Goal: Task Accomplishment & Management: Manage account settings

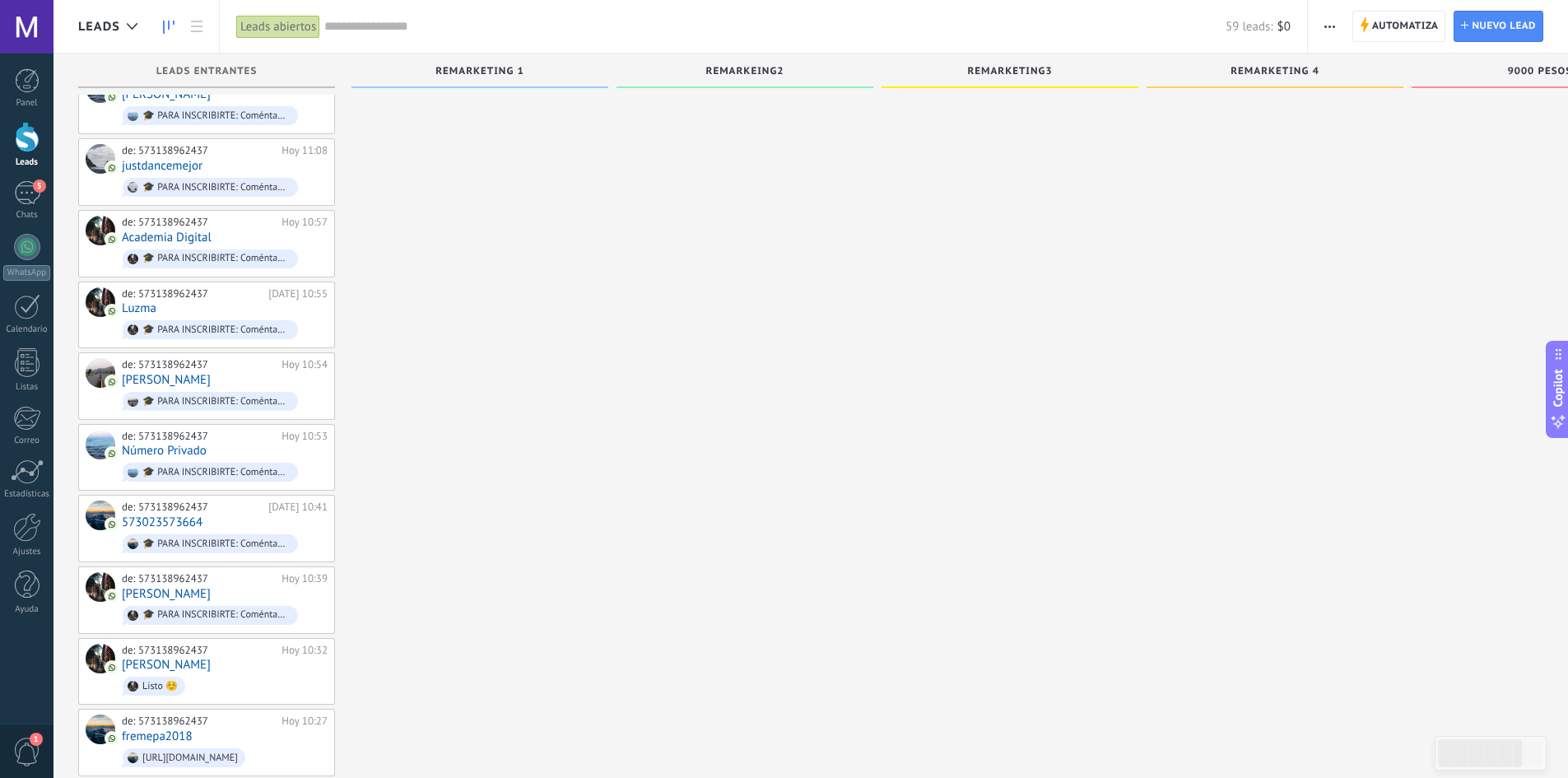
scroll to position [2283, 0]
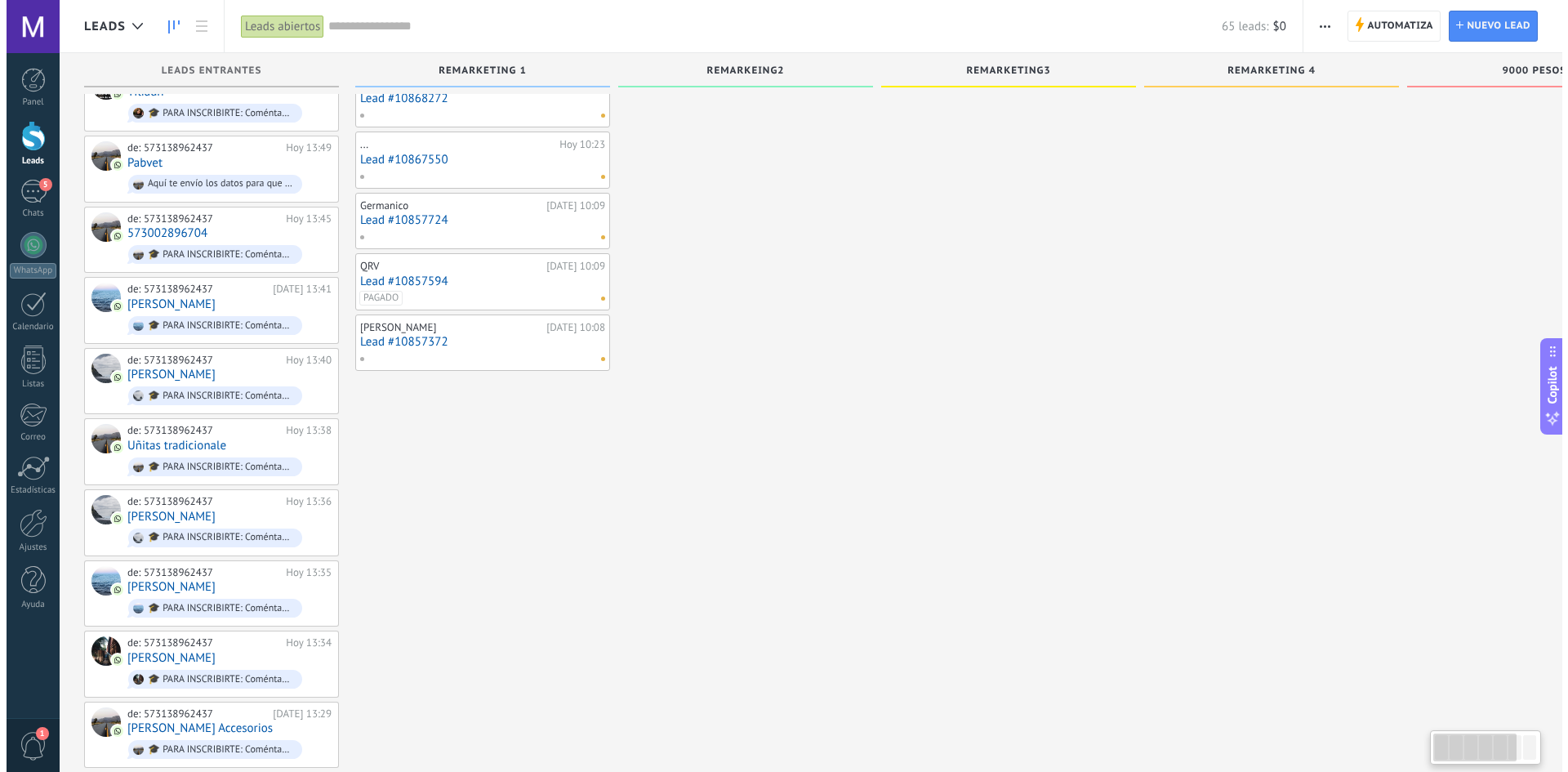
scroll to position [261, 0]
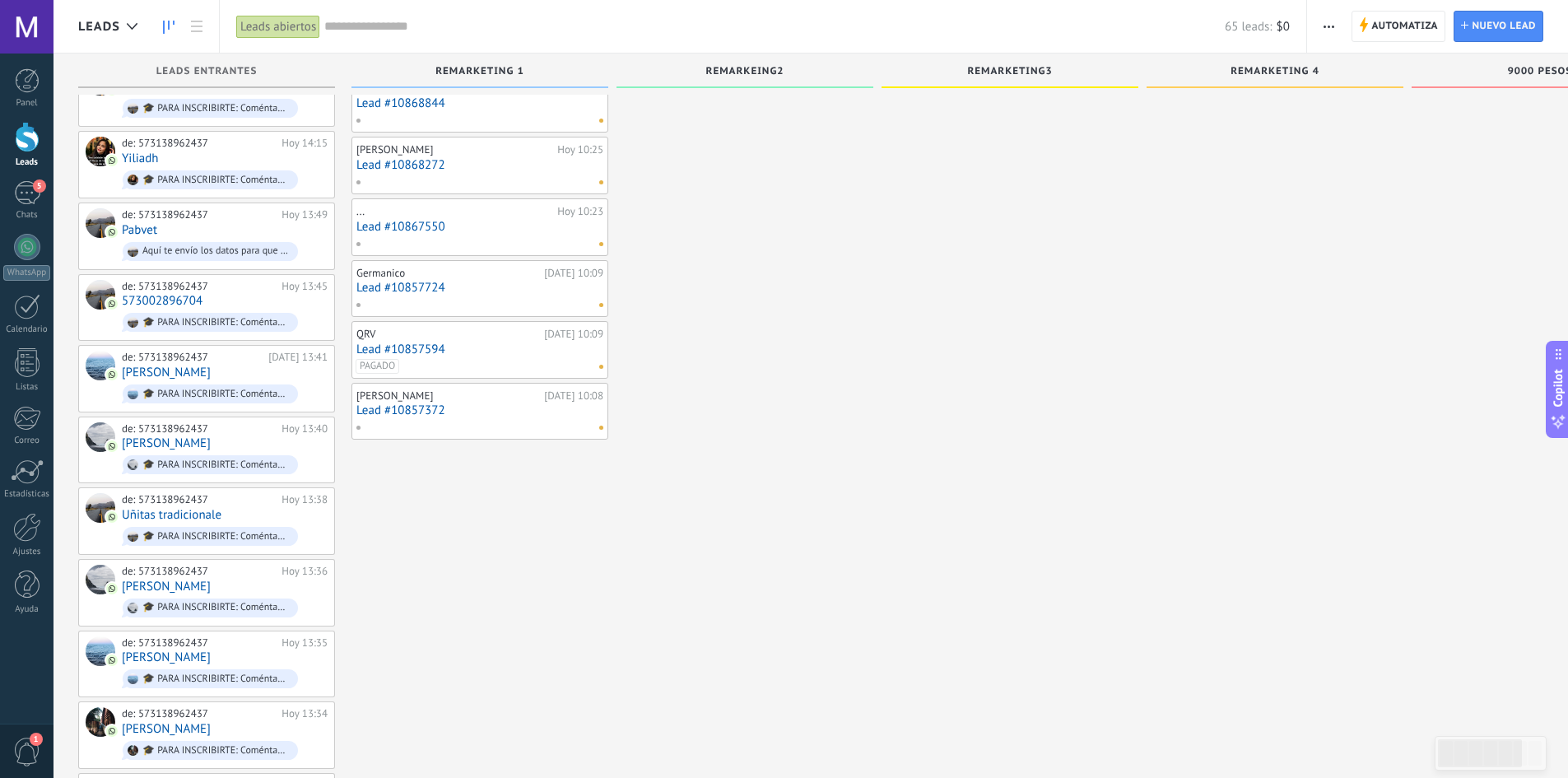
click at [384, 349] on link "Lead #10857594" at bounding box center [480, 349] width 247 height 14
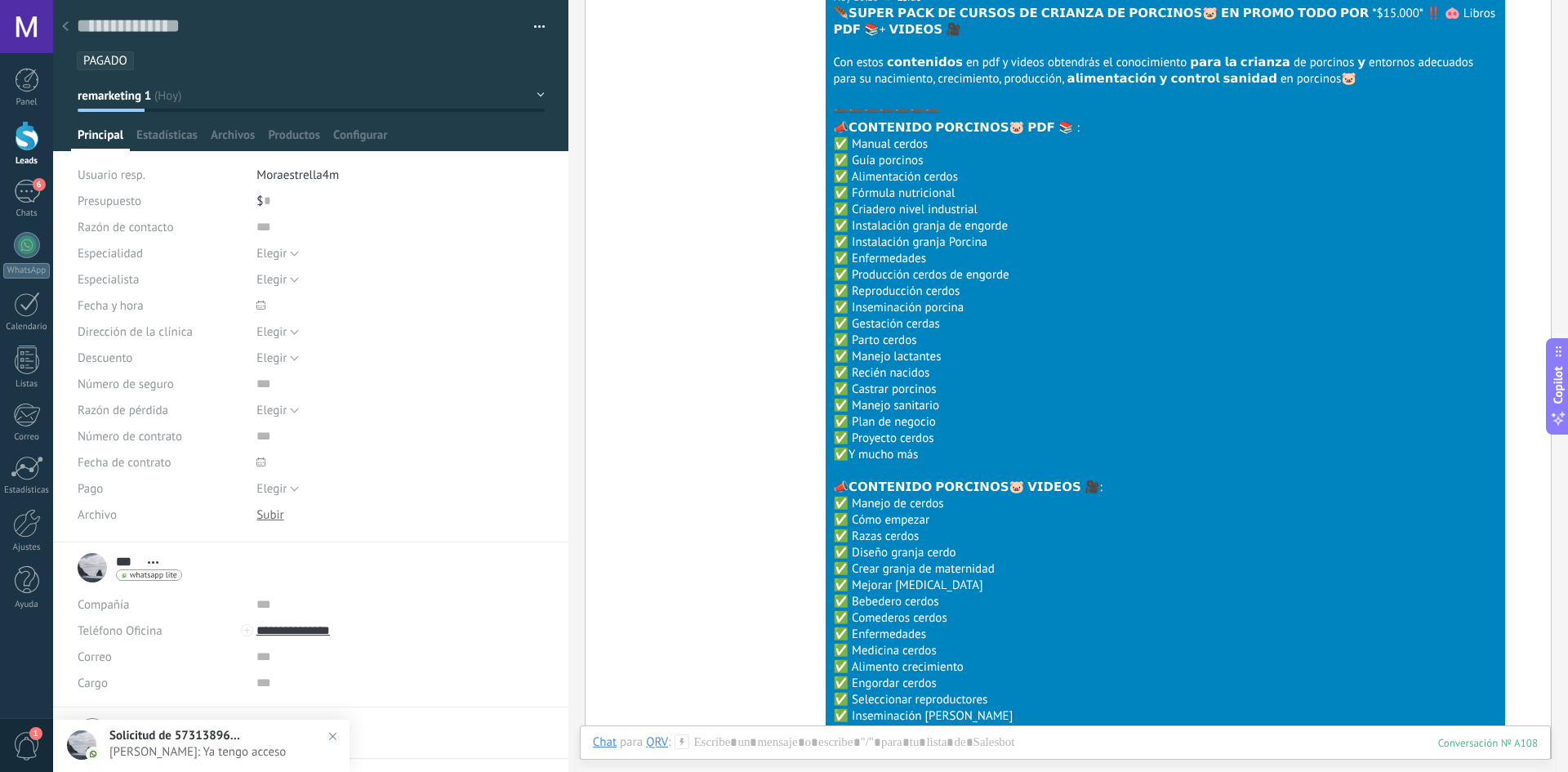
scroll to position [327, 0]
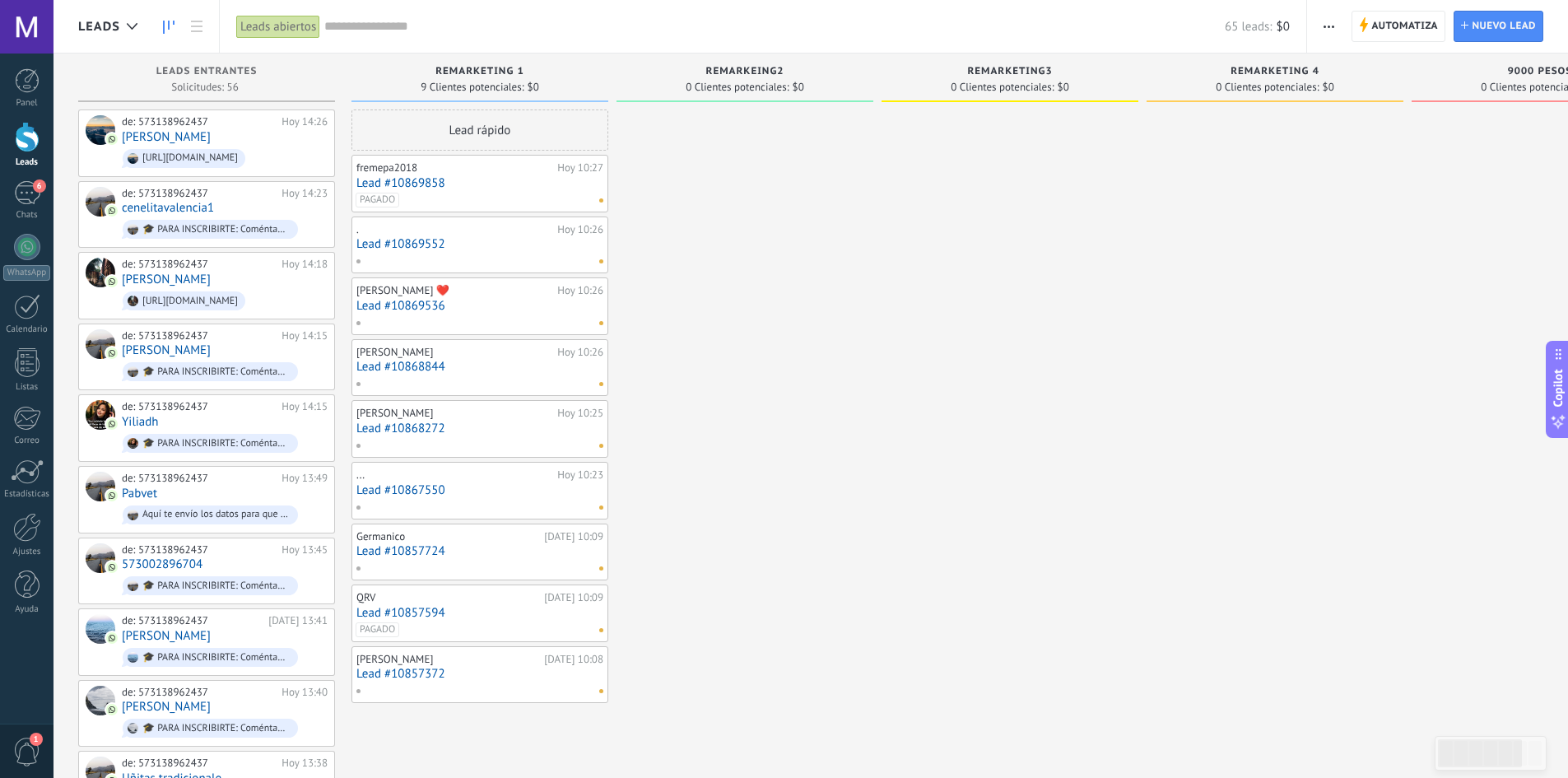
click at [410, 245] on link "Lead #10869552" at bounding box center [480, 243] width 247 height 14
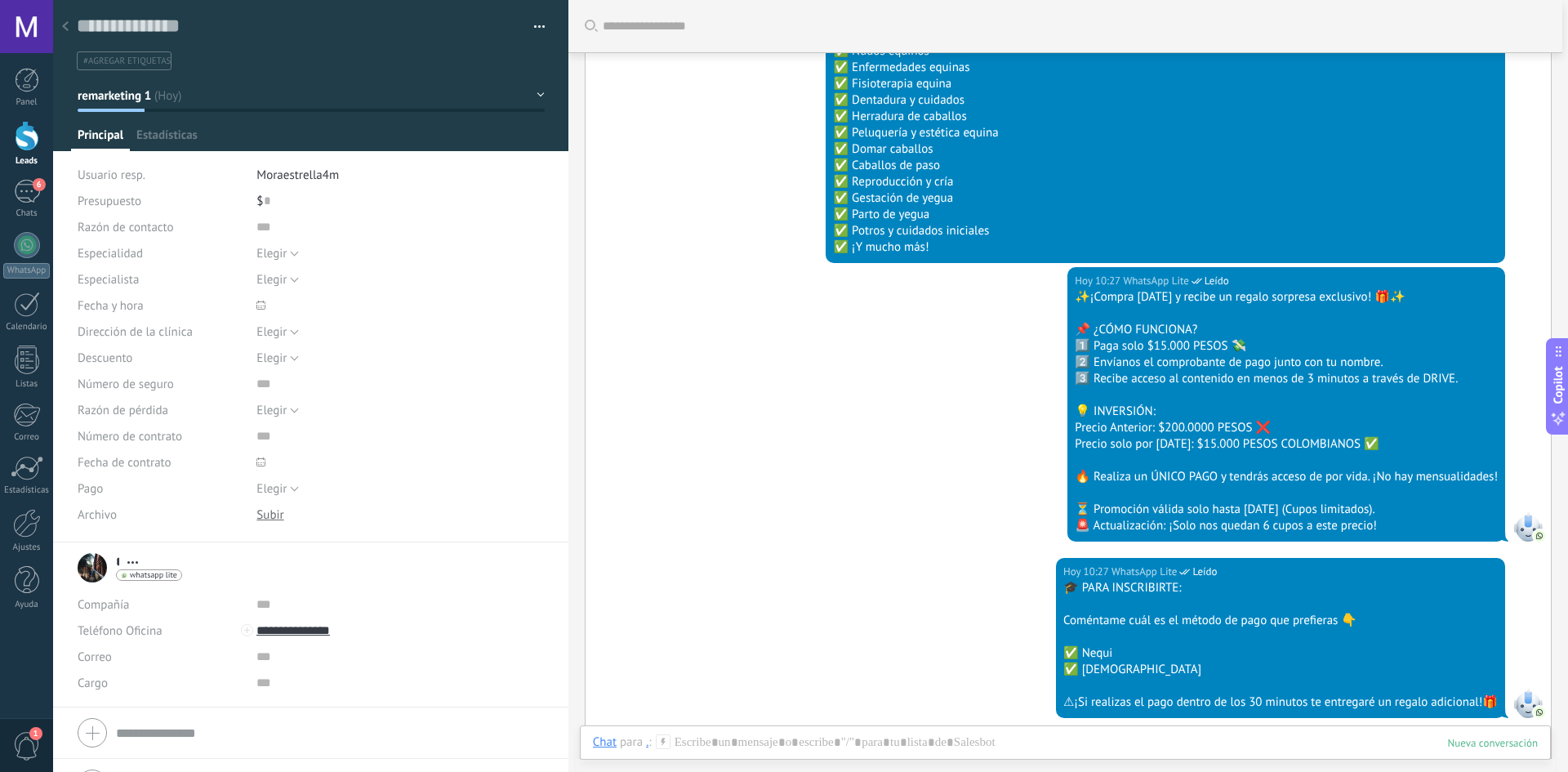
scroll to position [858, 0]
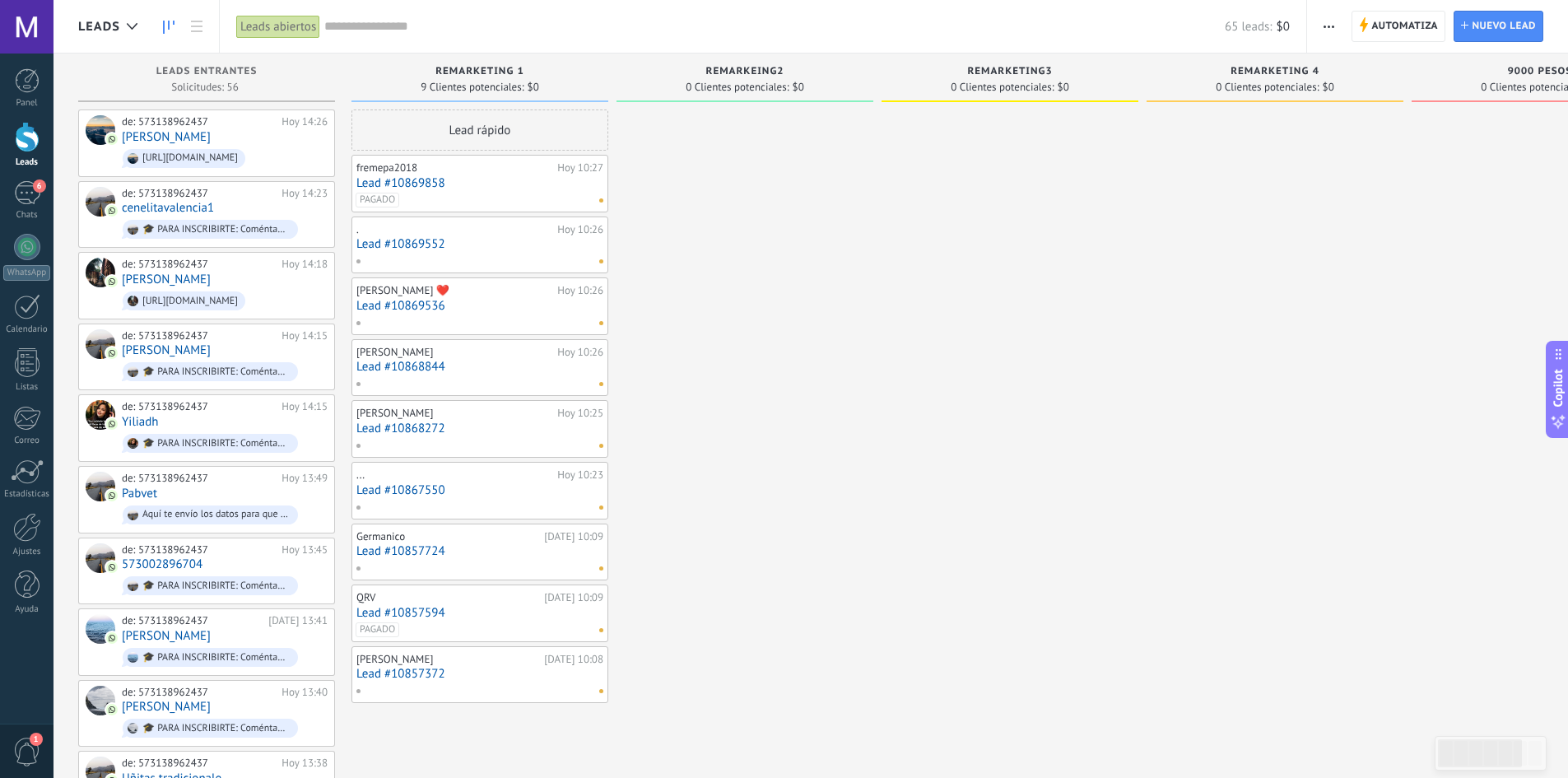
click at [406, 299] on link "Lead #10869536" at bounding box center [480, 305] width 247 height 14
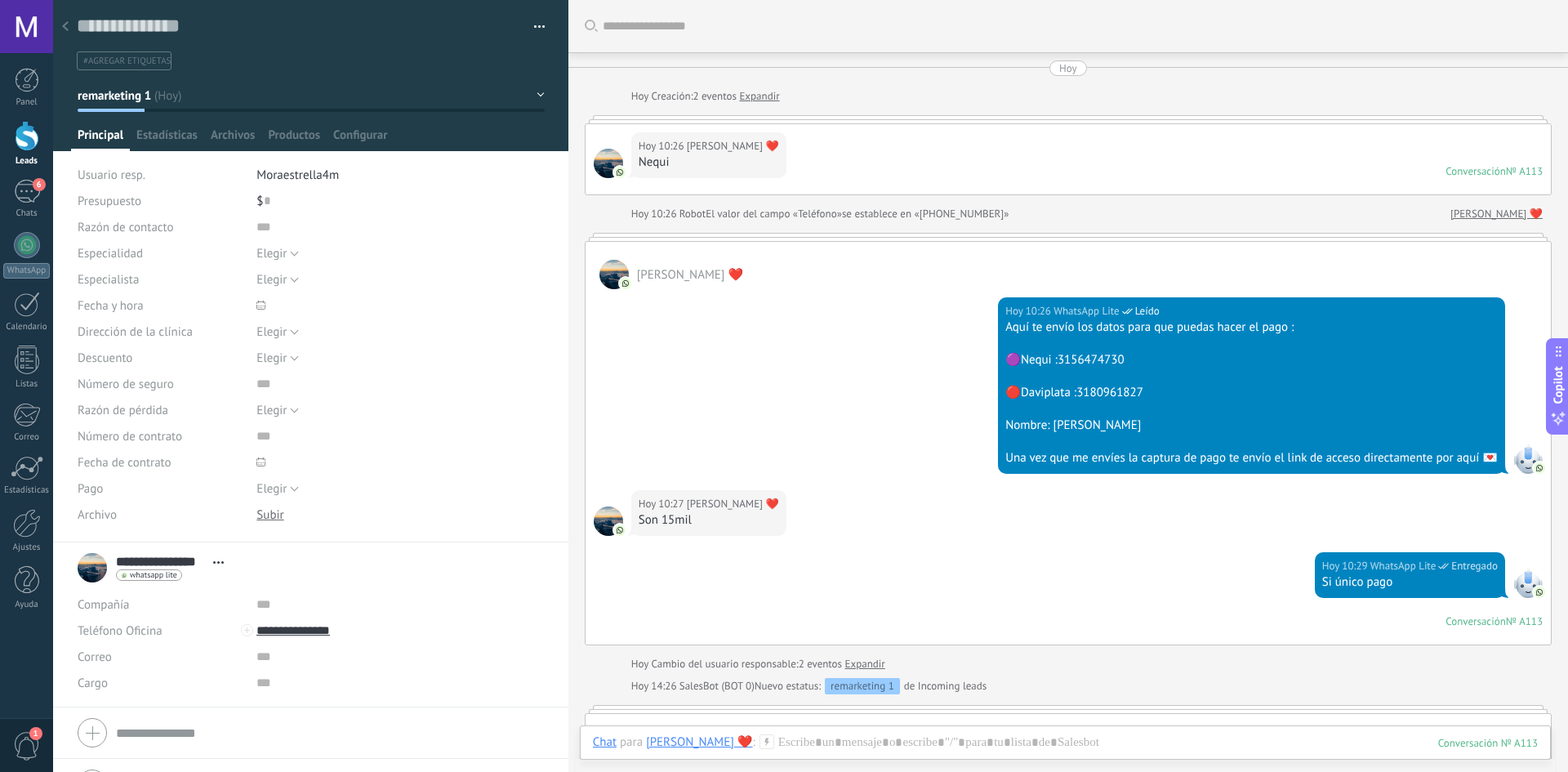
drag, startPoint x: 890, startPoint y: 246, endPoint x: 934, endPoint y: 227, distance: 47.9
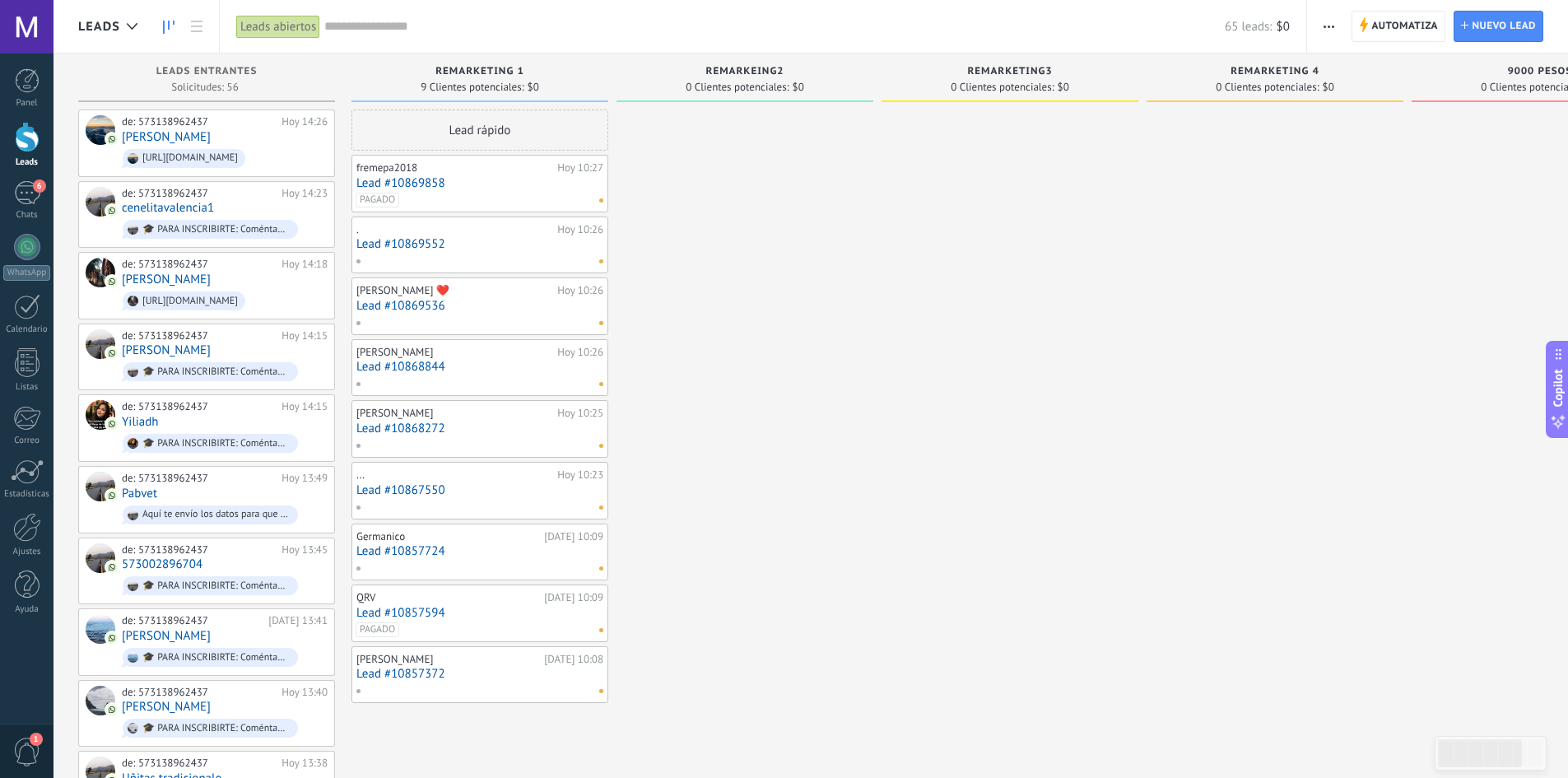
click at [428, 369] on link "Lead #10868844" at bounding box center [480, 366] width 247 height 14
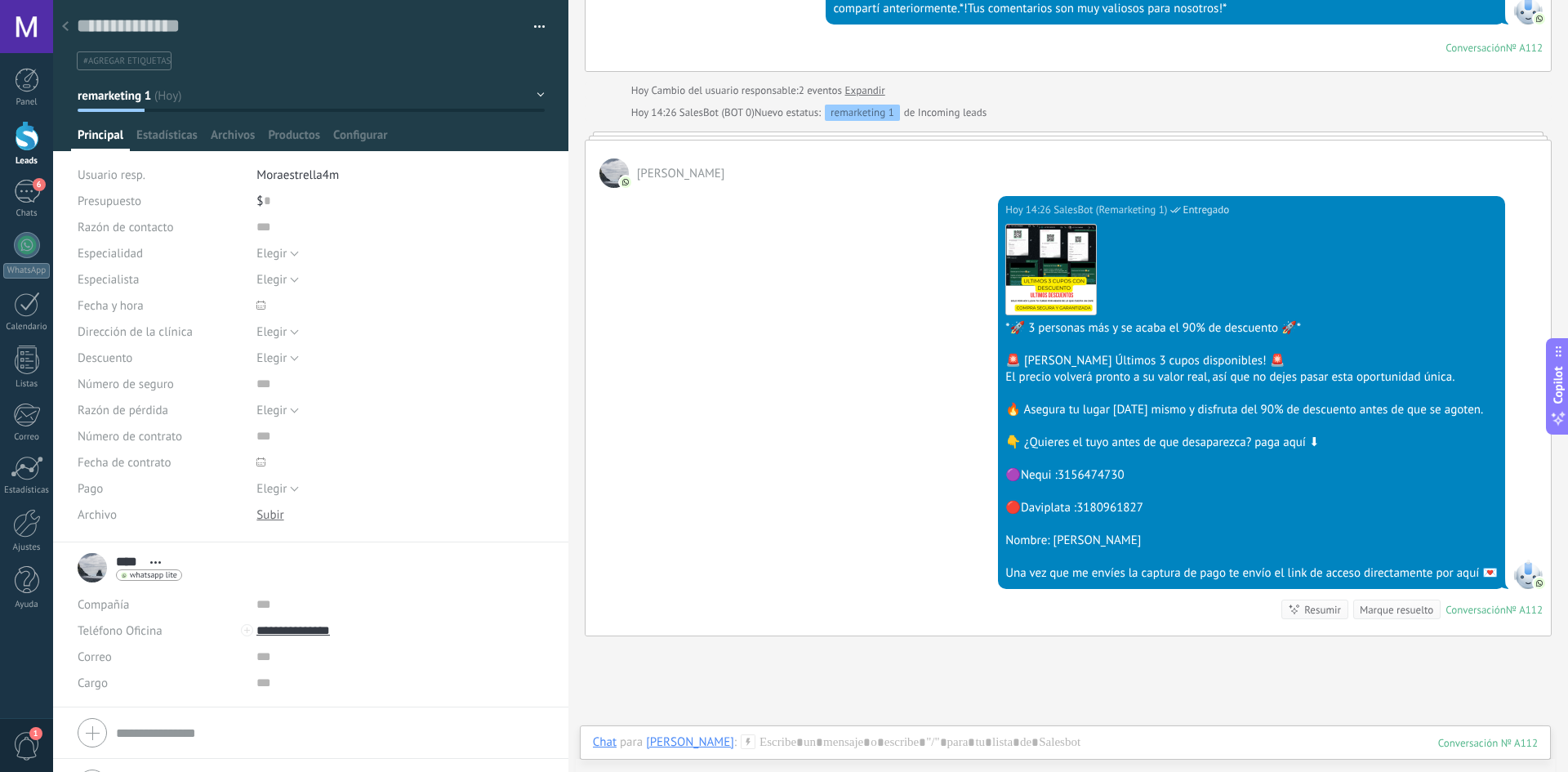
scroll to position [1184, 0]
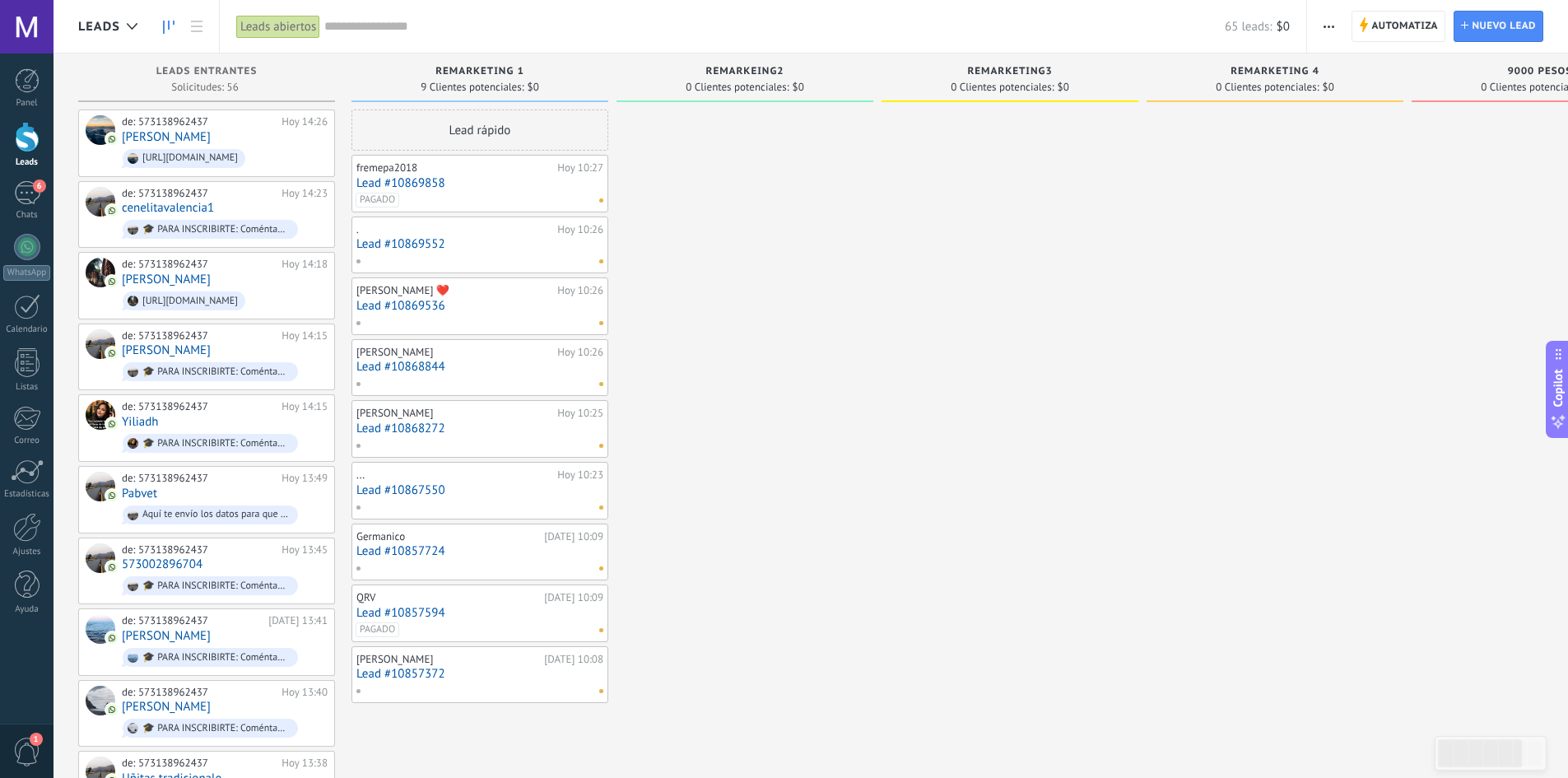
click at [379, 438] on div at bounding box center [476, 445] width 241 height 15
click at [401, 429] on link "Lead #10868272" at bounding box center [480, 428] width 247 height 14
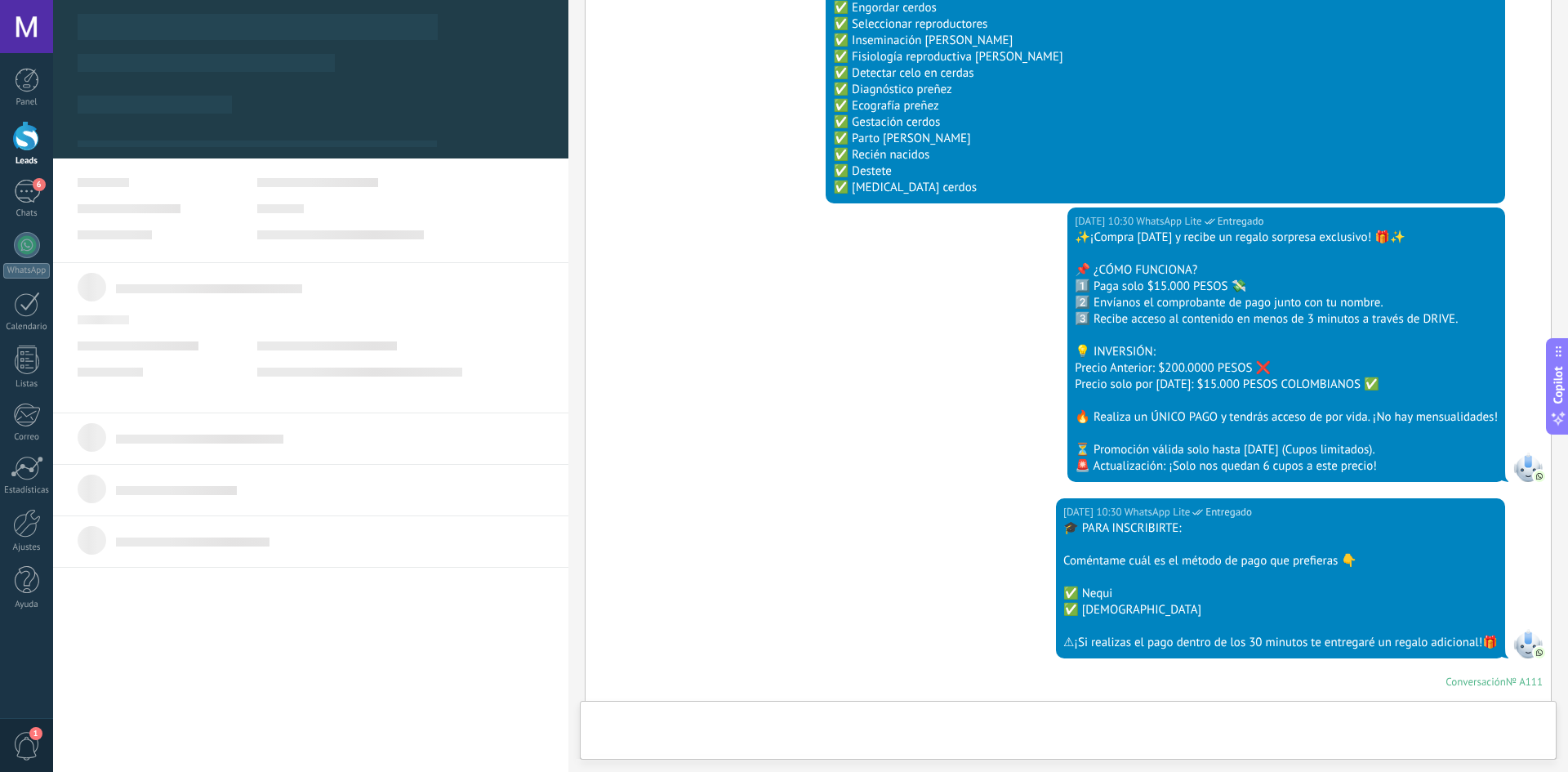
scroll to position [955, 0]
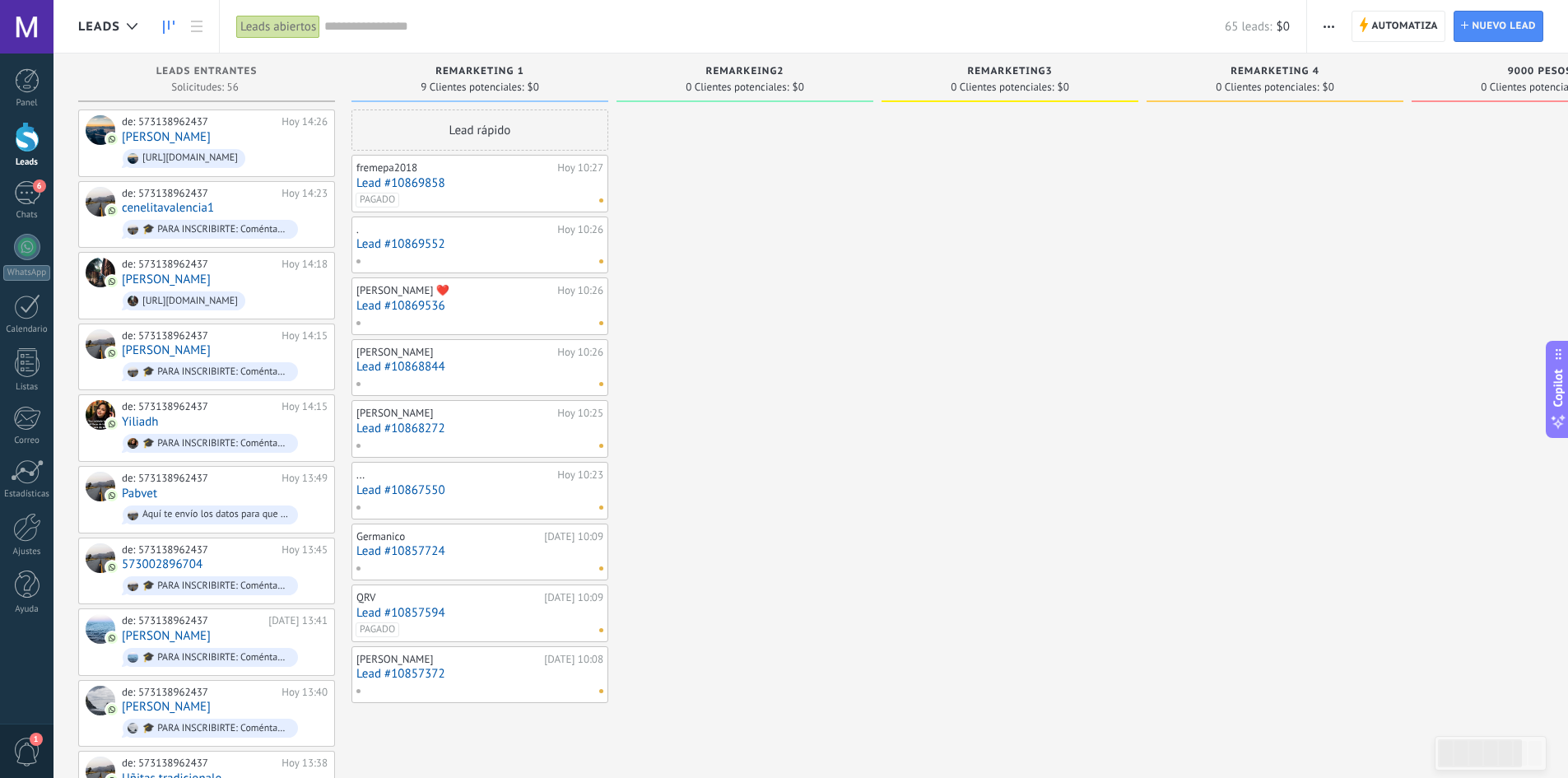
click at [383, 555] on link "Lead #10857724" at bounding box center [480, 551] width 247 height 14
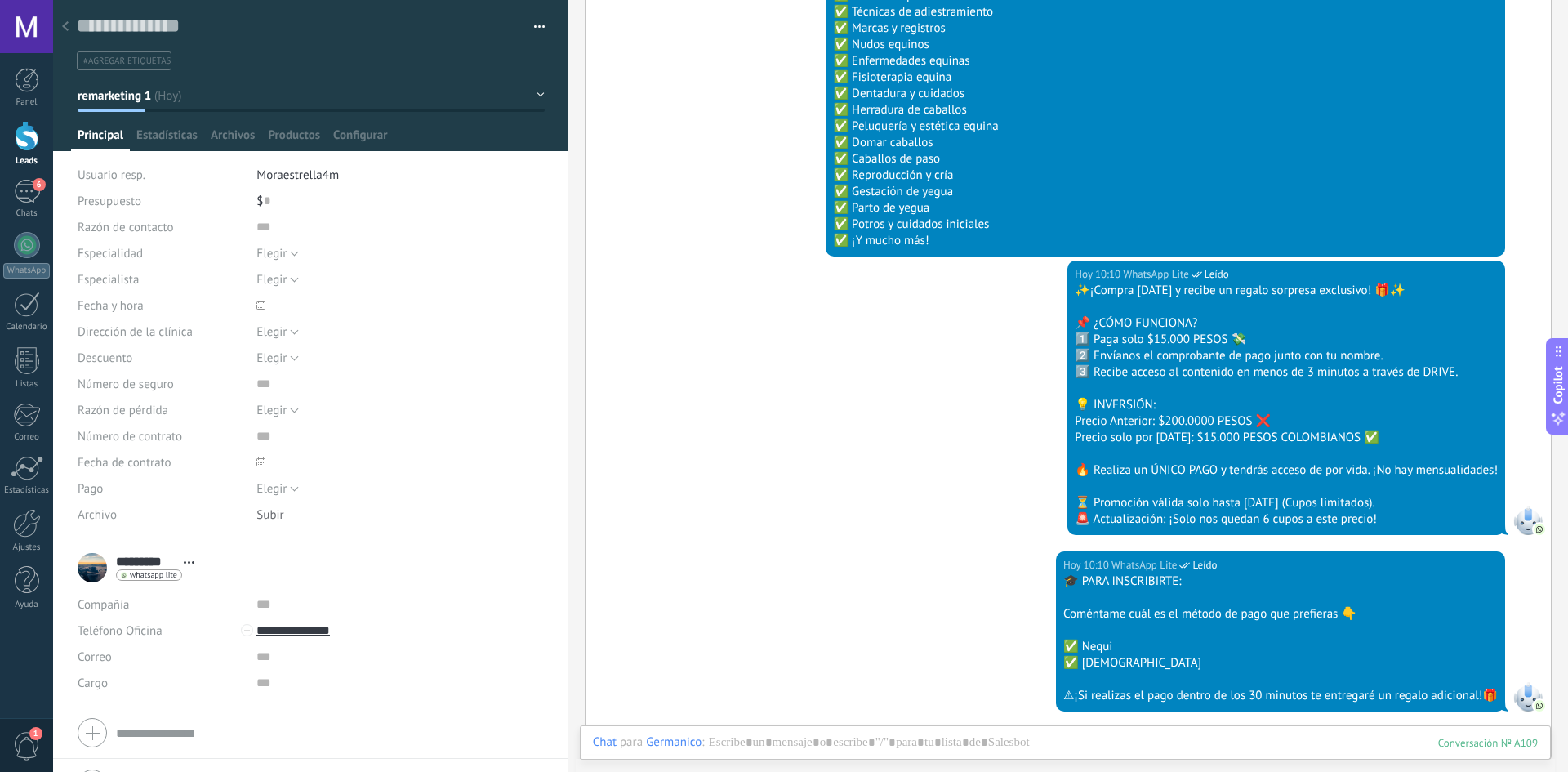
scroll to position [862, 0]
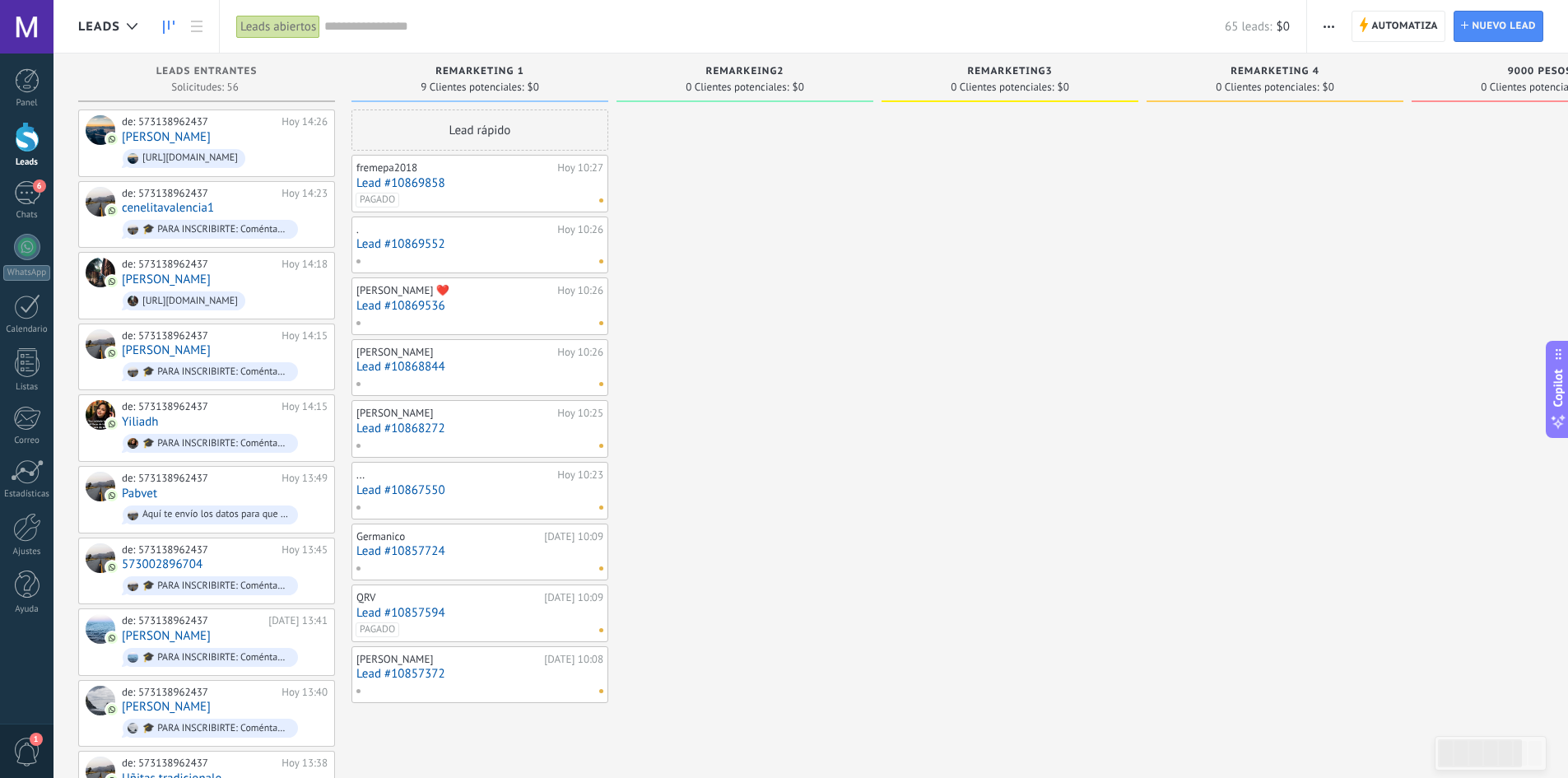
click at [429, 613] on link "Lead #10857594" at bounding box center [480, 612] width 247 height 14
click at [425, 675] on link "Lead #10857372" at bounding box center [480, 673] width 247 height 14
click at [188, 142] on div "de: 573138962437 [DATE] 14:26 [PERSON_NAME] [URL][DOMAIN_NAME]" at bounding box center [225, 143] width 206 height 56
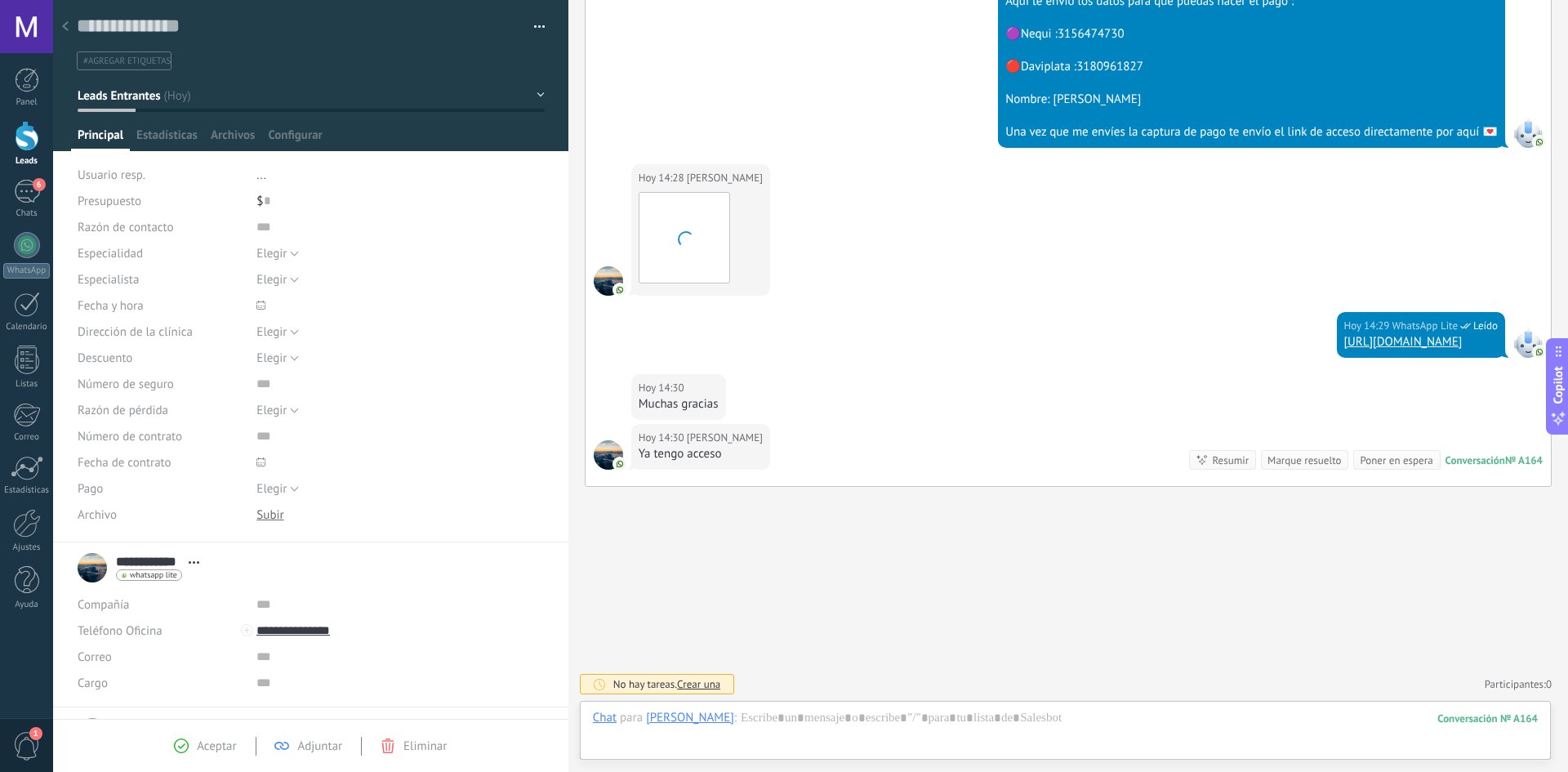
click at [85, 61] on span "#agregar etiquetas" at bounding box center [126, 60] width 88 height 12
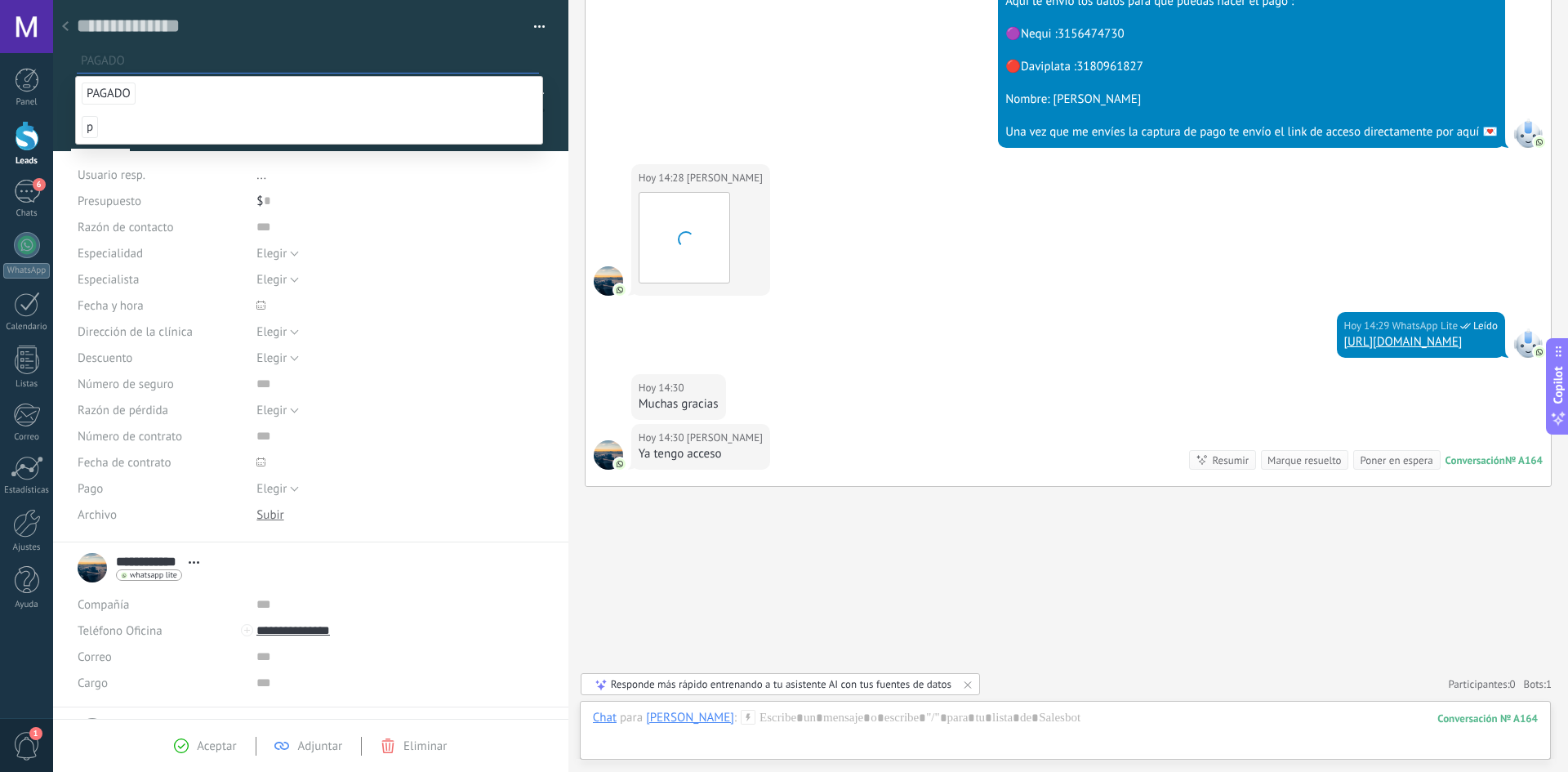
click at [124, 88] on span "PAGADO" at bounding box center [108, 93] width 54 height 22
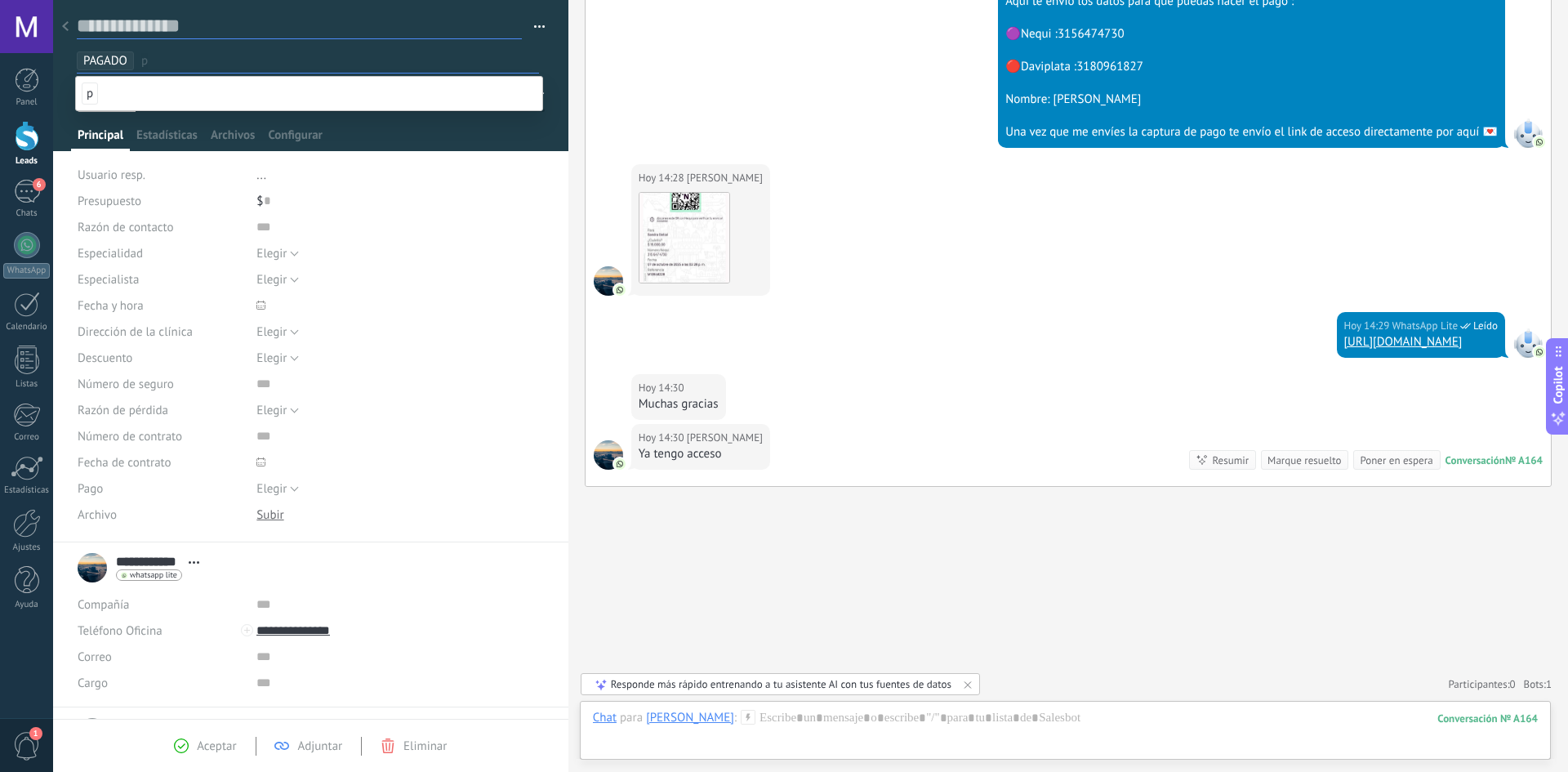
click at [399, 28] on textarea at bounding box center [299, 26] width 445 height 25
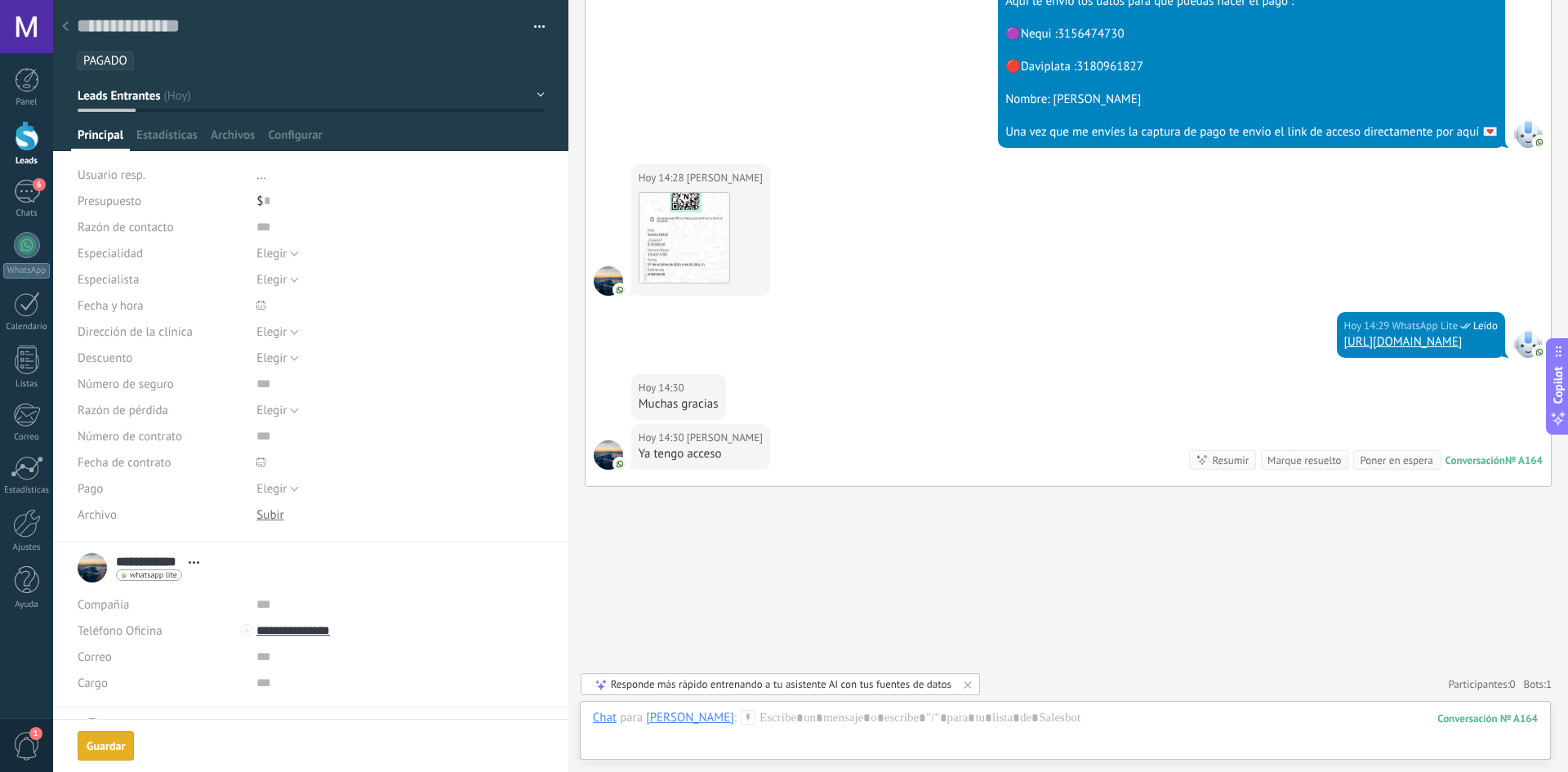
click at [417, 137] on div "Principal Estadísticas Archivos Configurar" at bounding box center [312, 139] width 481 height 23
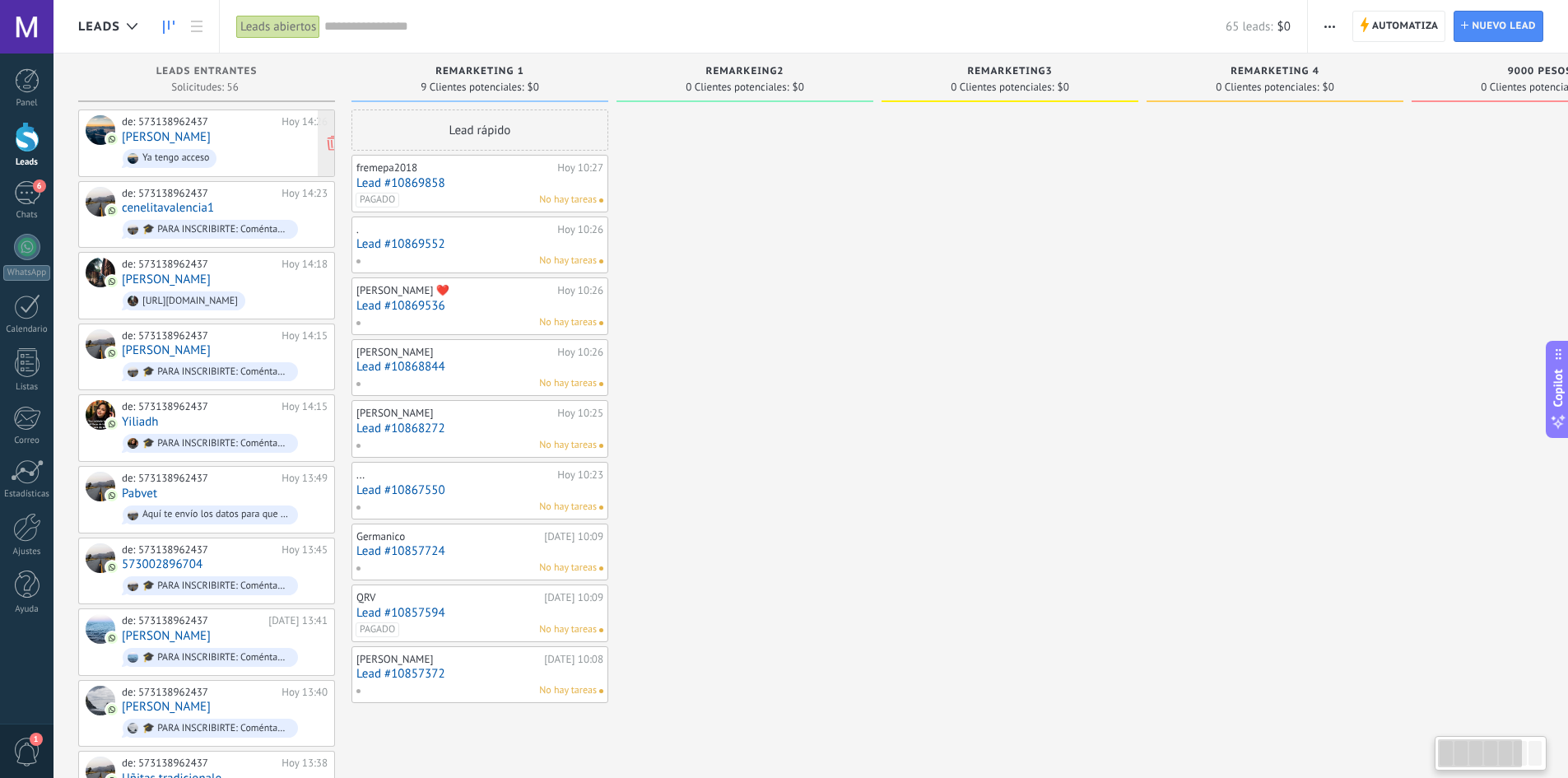
click at [206, 135] on div "de: 573138962437 [DATE] 14:26 [PERSON_NAME] tengo acceso" at bounding box center [225, 143] width 206 height 56
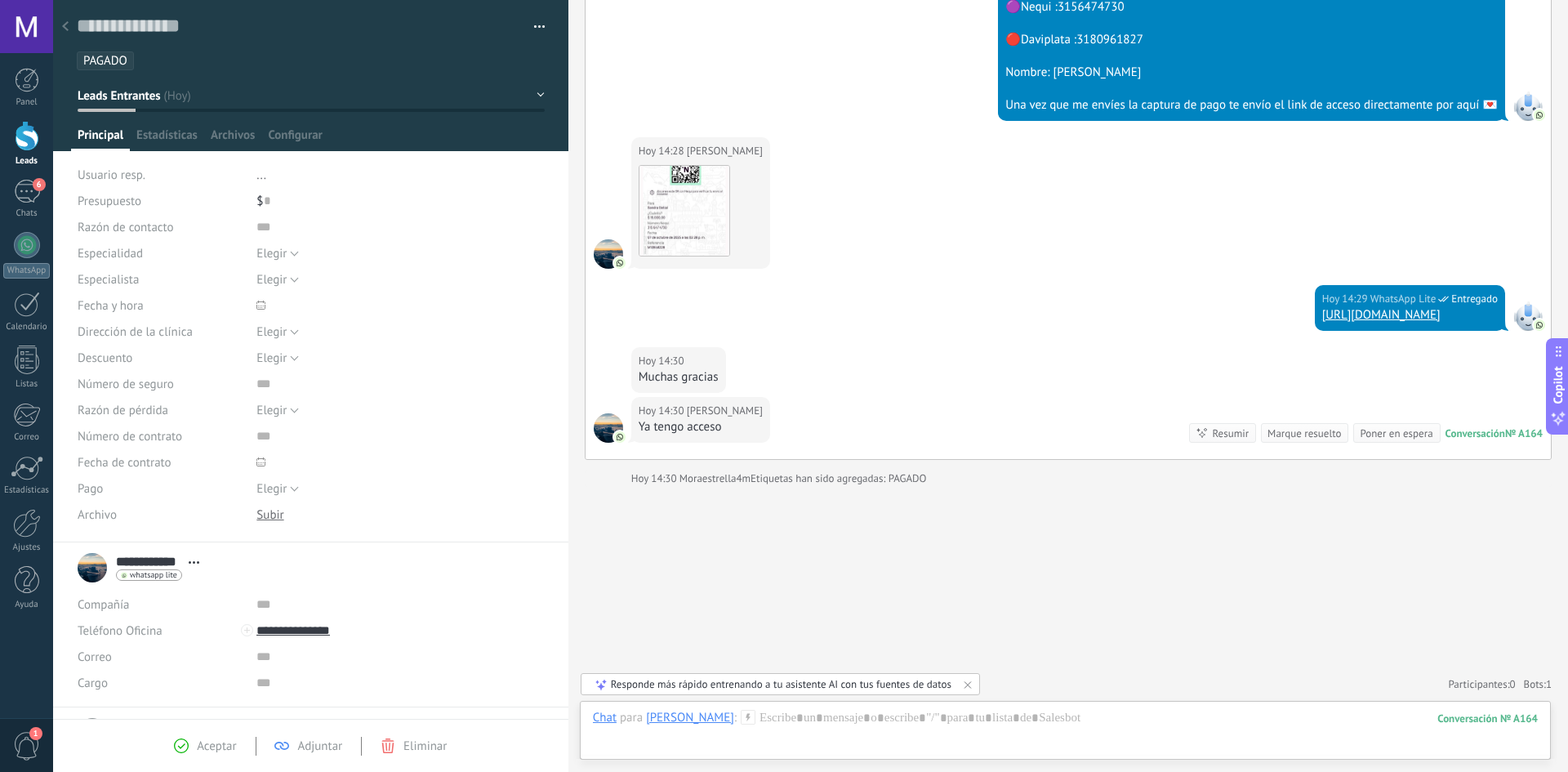
click at [75, 29] on div at bounding box center [65, 27] width 23 height 32
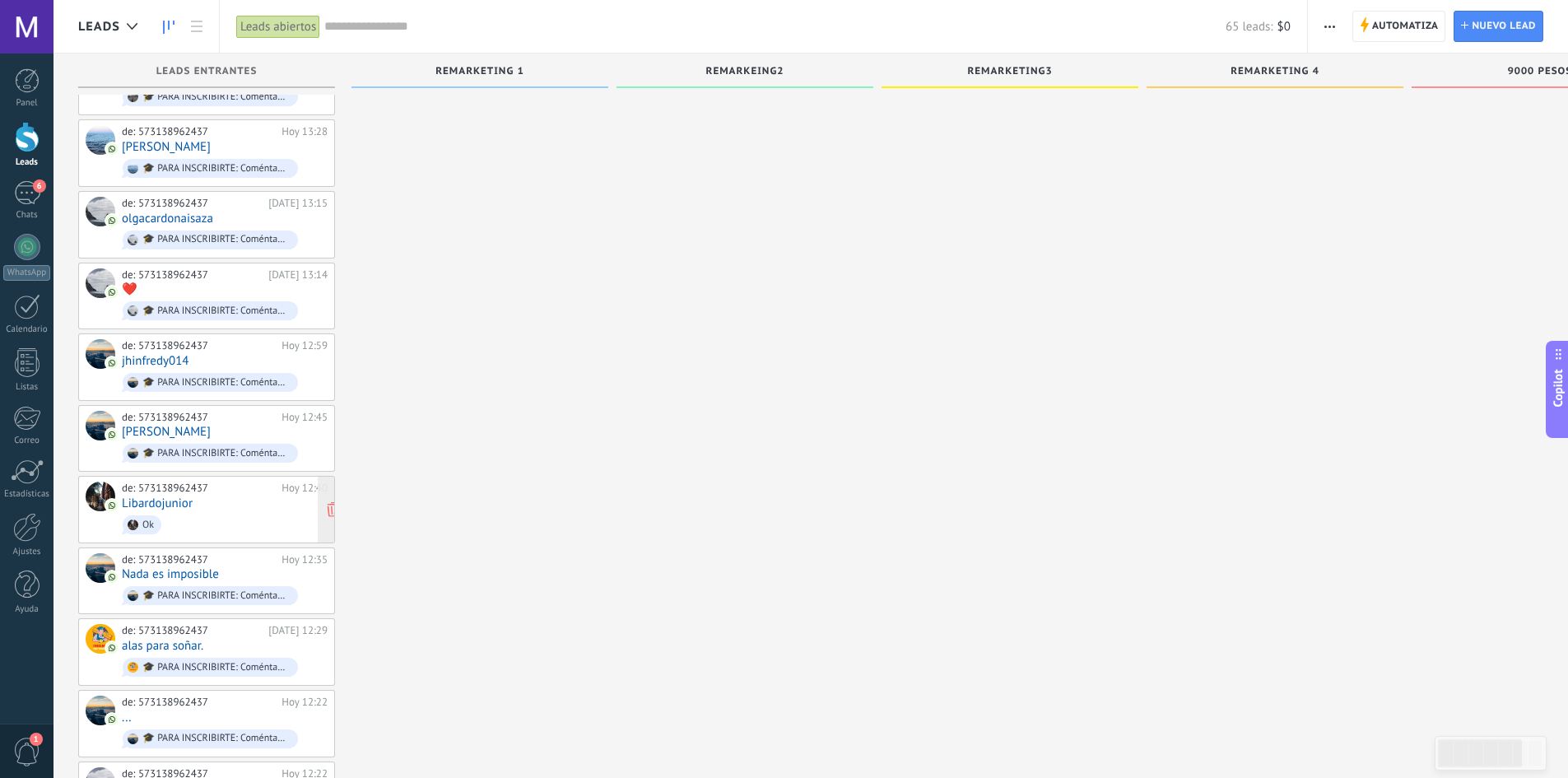
click at [218, 493] on div "de: 573138962437 [DATE] 12:40 Libardojunior Ok" at bounding box center [225, 509] width 206 height 56
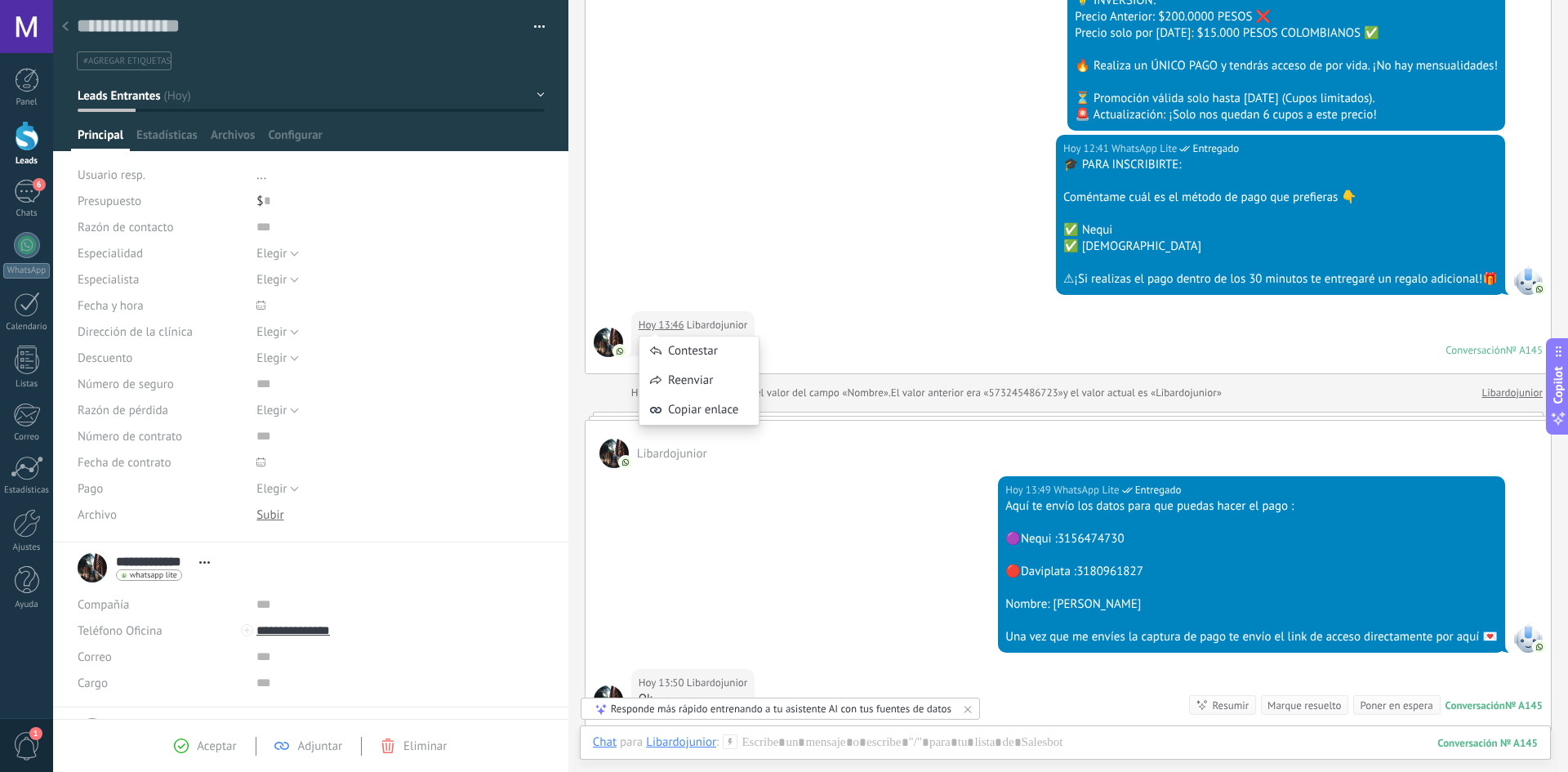
drag, startPoint x: 662, startPoint y: 322, endPoint x: 96, endPoint y: 454, distance: 581.2
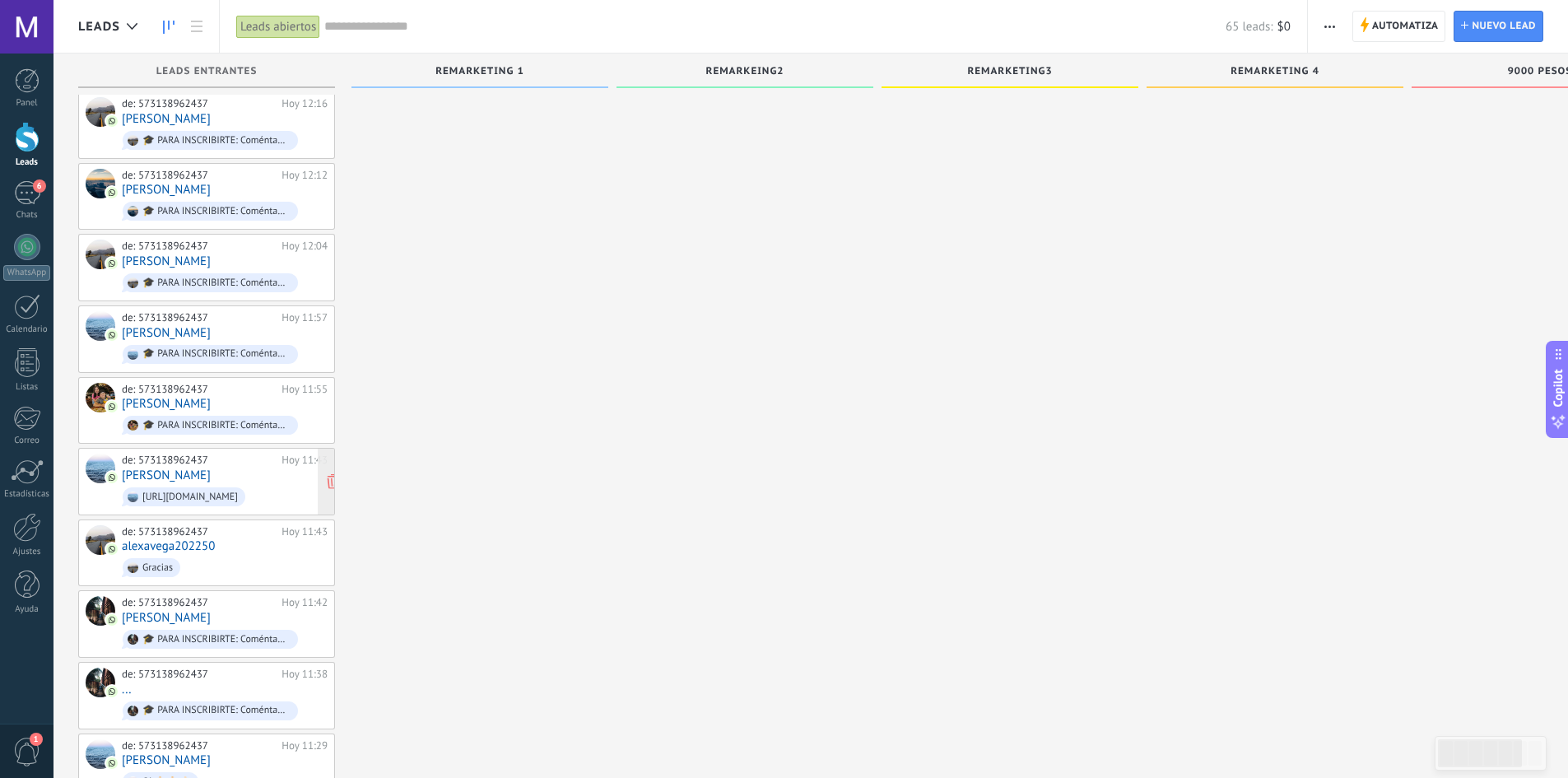
click at [269, 484] on span "[URL][DOMAIN_NAME]" at bounding box center [225, 497] width 206 height 25
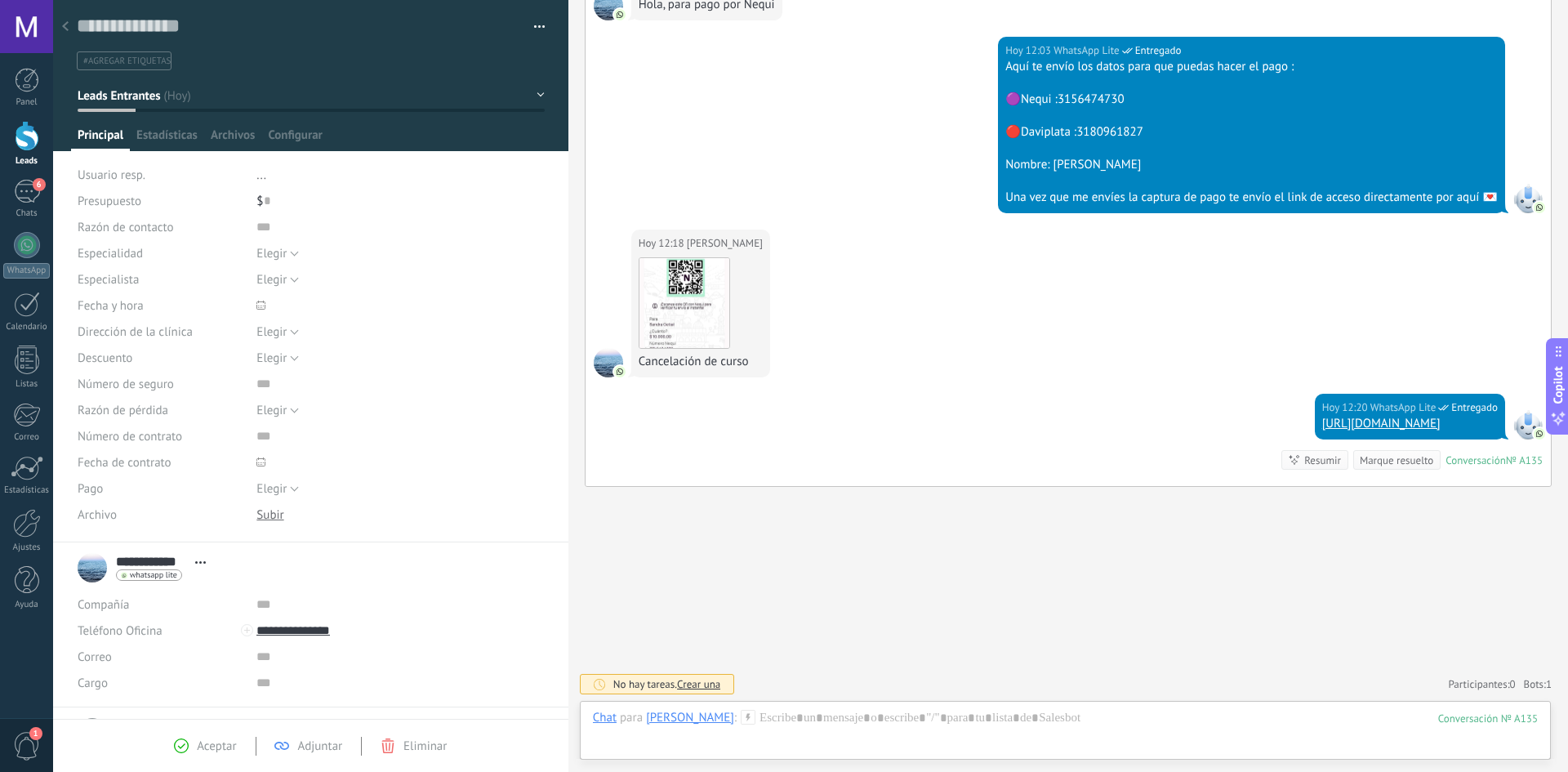
click at [98, 62] on span "#agregar etiquetas" at bounding box center [126, 60] width 88 height 12
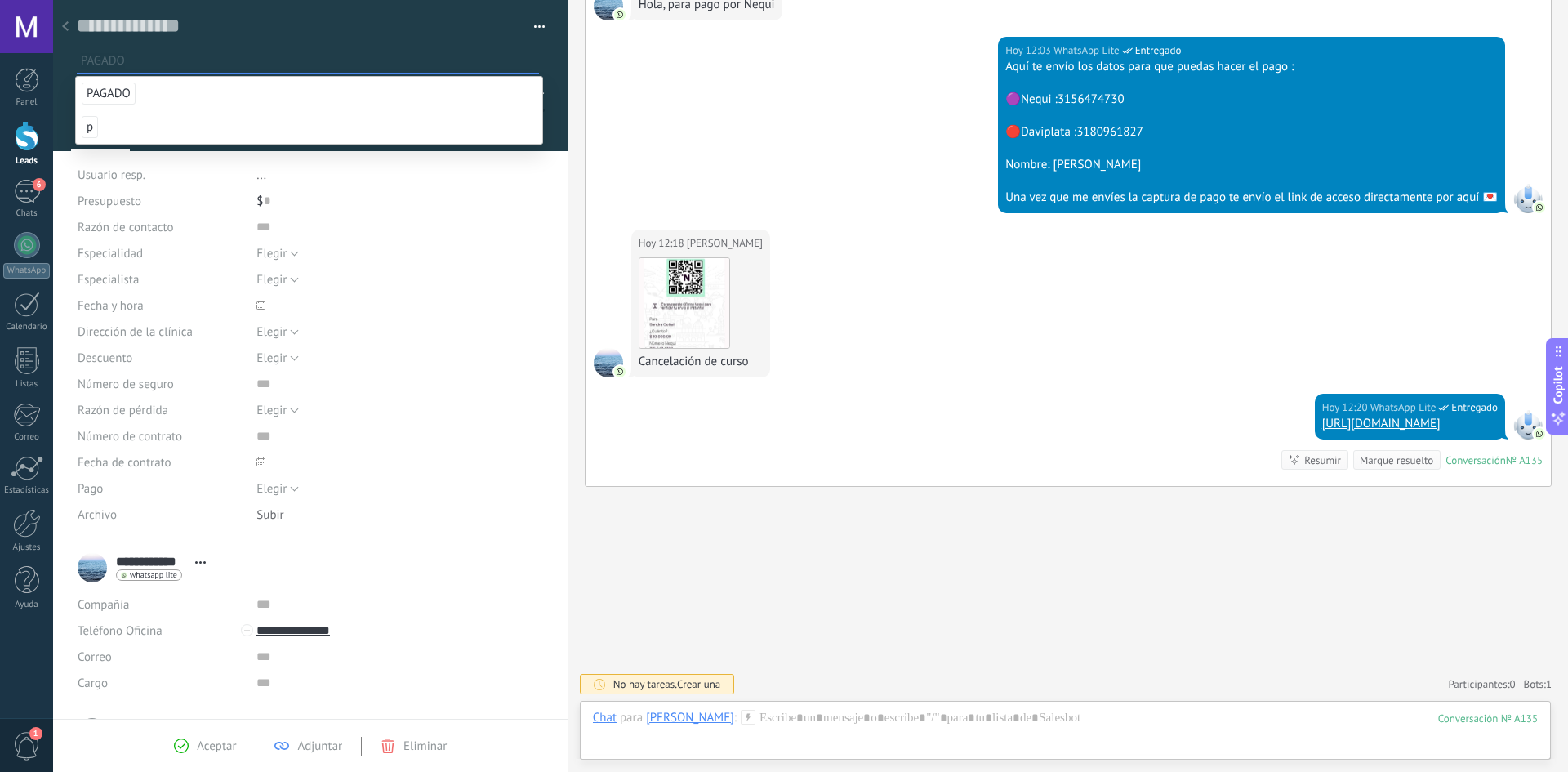
click at [145, 85] on li "PAGADO" at bounding box center [309, 93] width 466 height 33
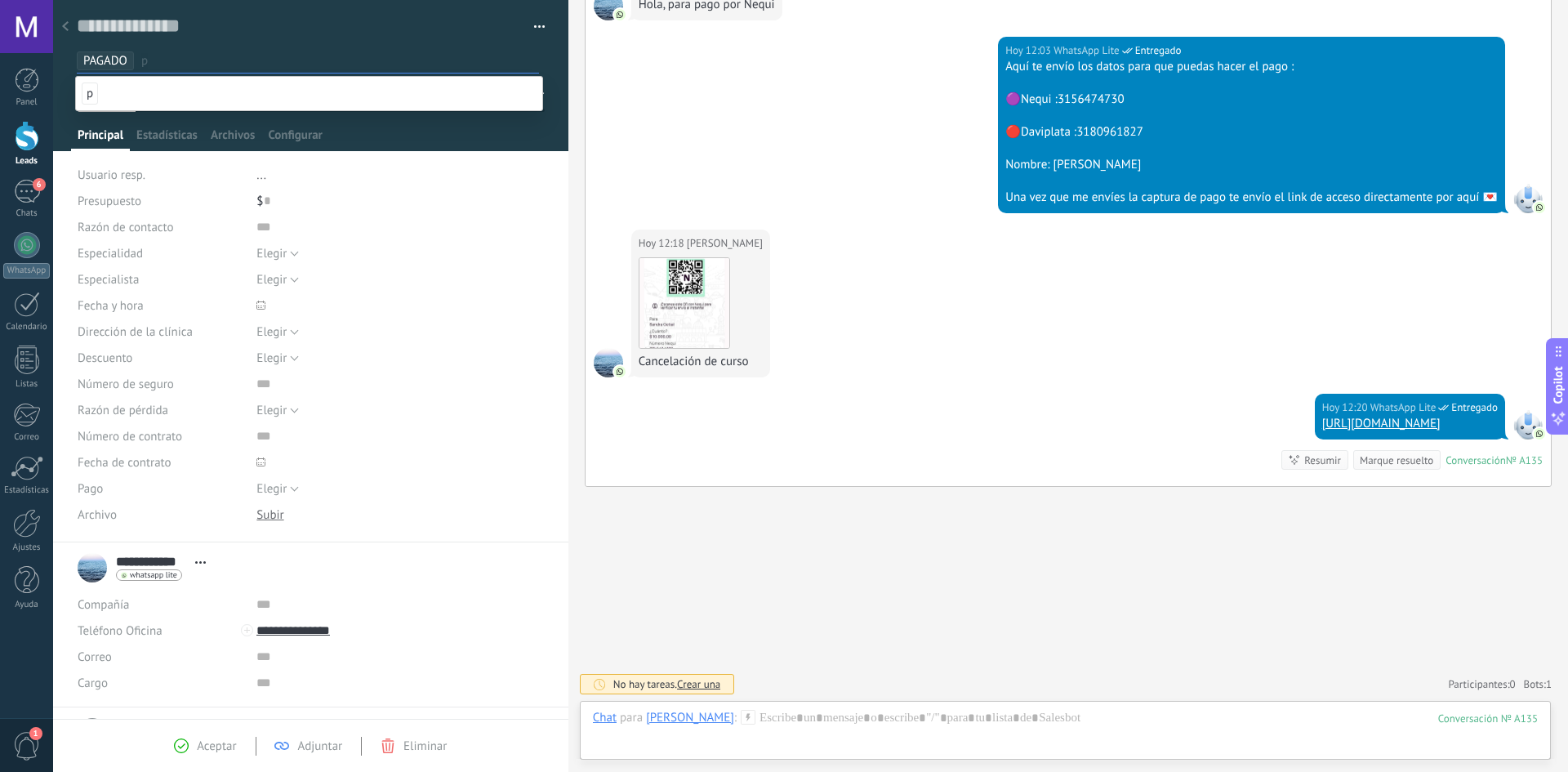
click at [443, 140] on div "Principal Estadísticas Archivos Configurar" at bounding box center [312, 139] width 481 height 23
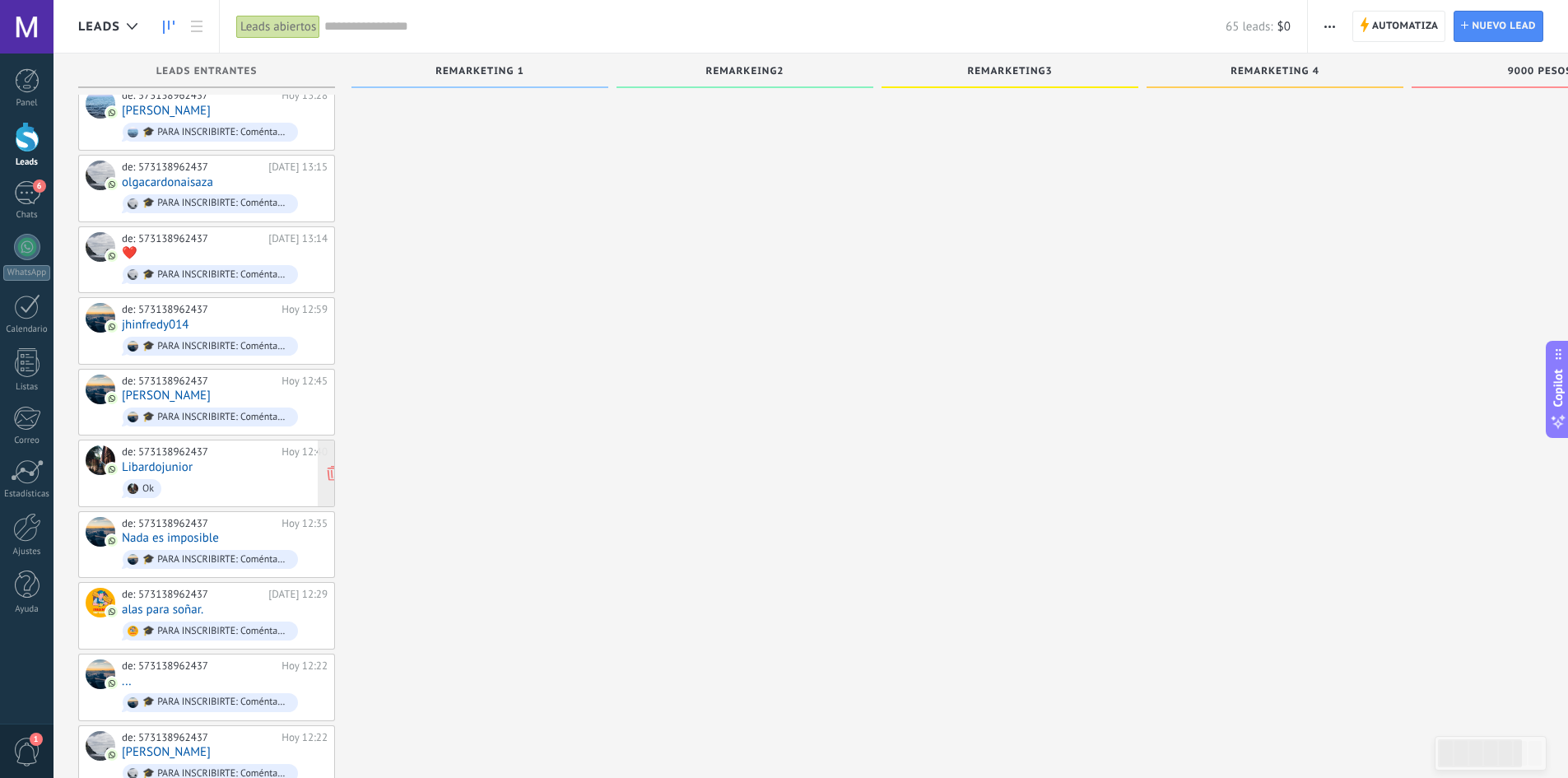
click at [173, 460] on link "Libardojunior" at bounding box center [157, 467] width 71 height 14
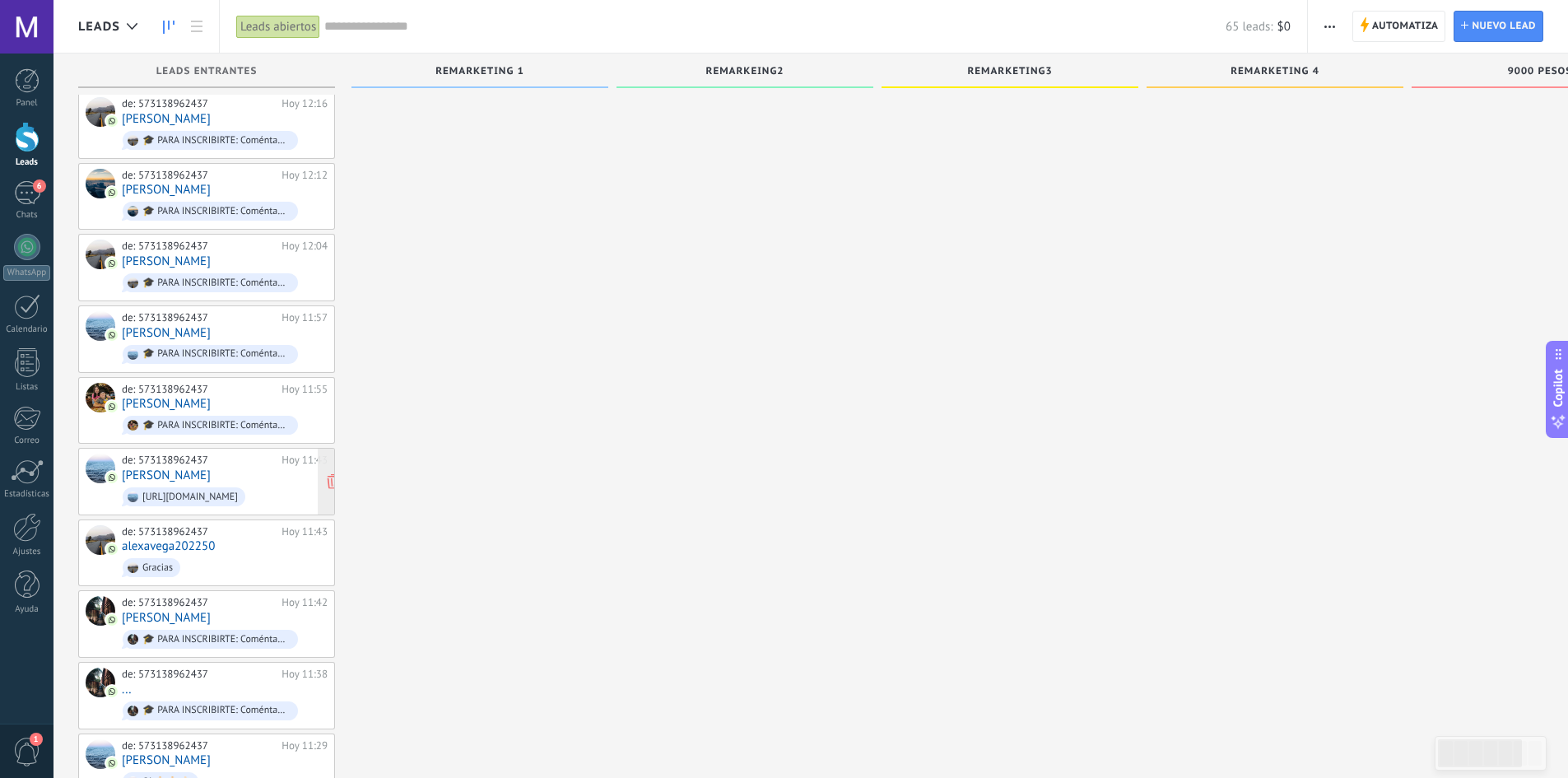
click at [222, 453] on div "de: 573138962437" at bounding box center [198, 460] width 154 height 13
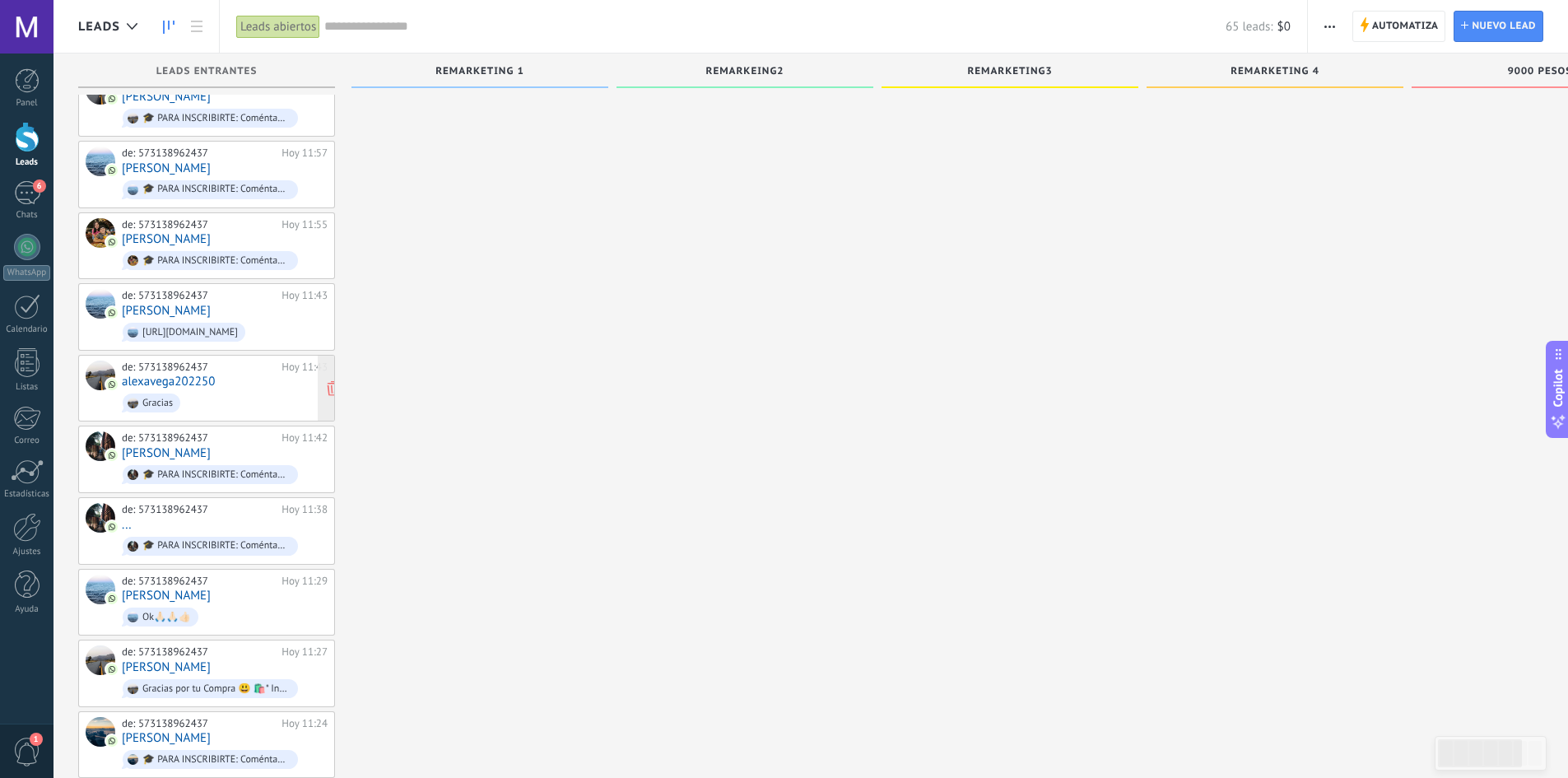
click at [199, 374] on link "alexavega202250" at bounding box center [168, 380] width 93 height 14
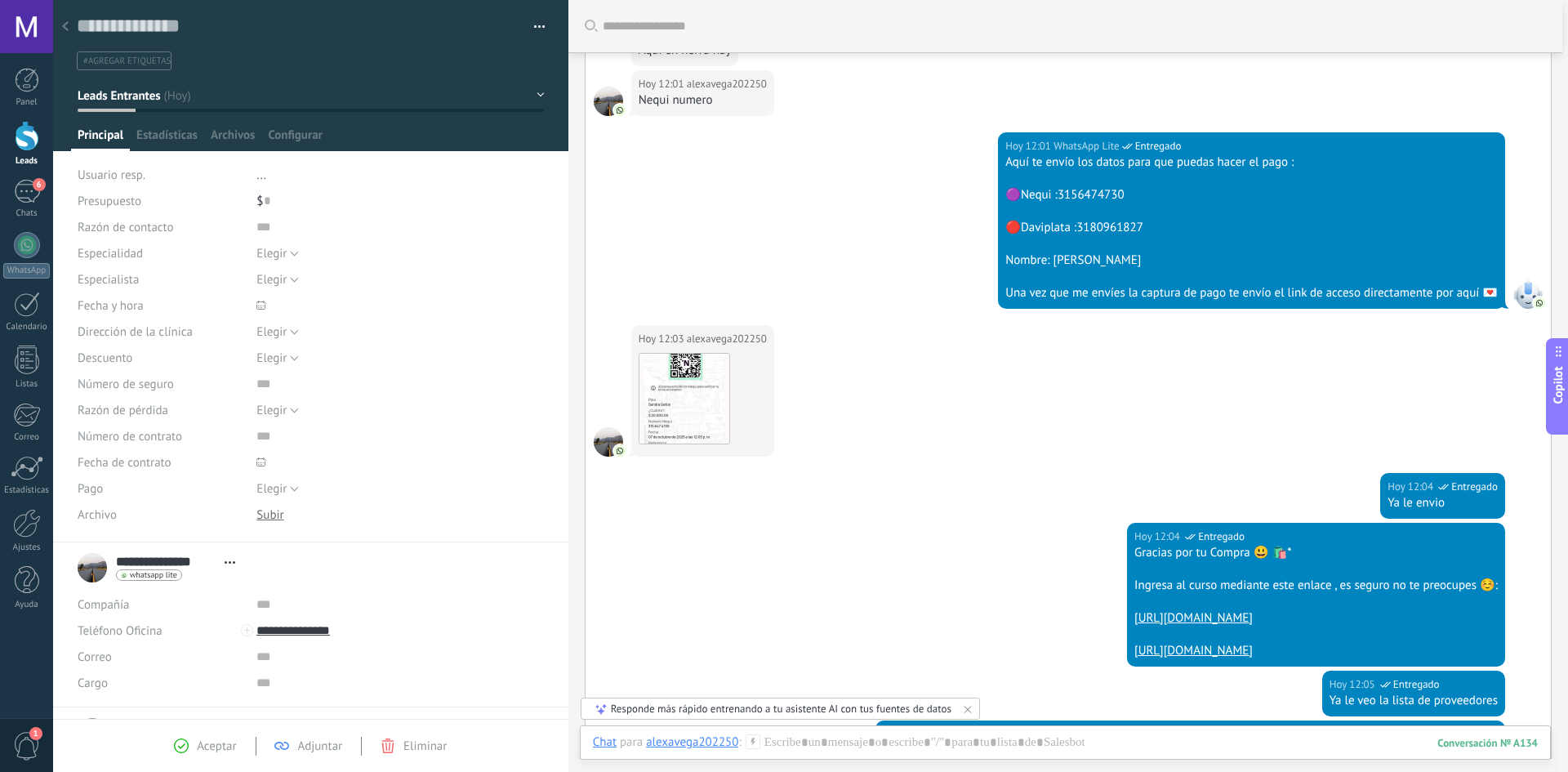
click at [147, 52] on li "#agregar etiquetas" at bounding box center [124, 60] width 95 height 19
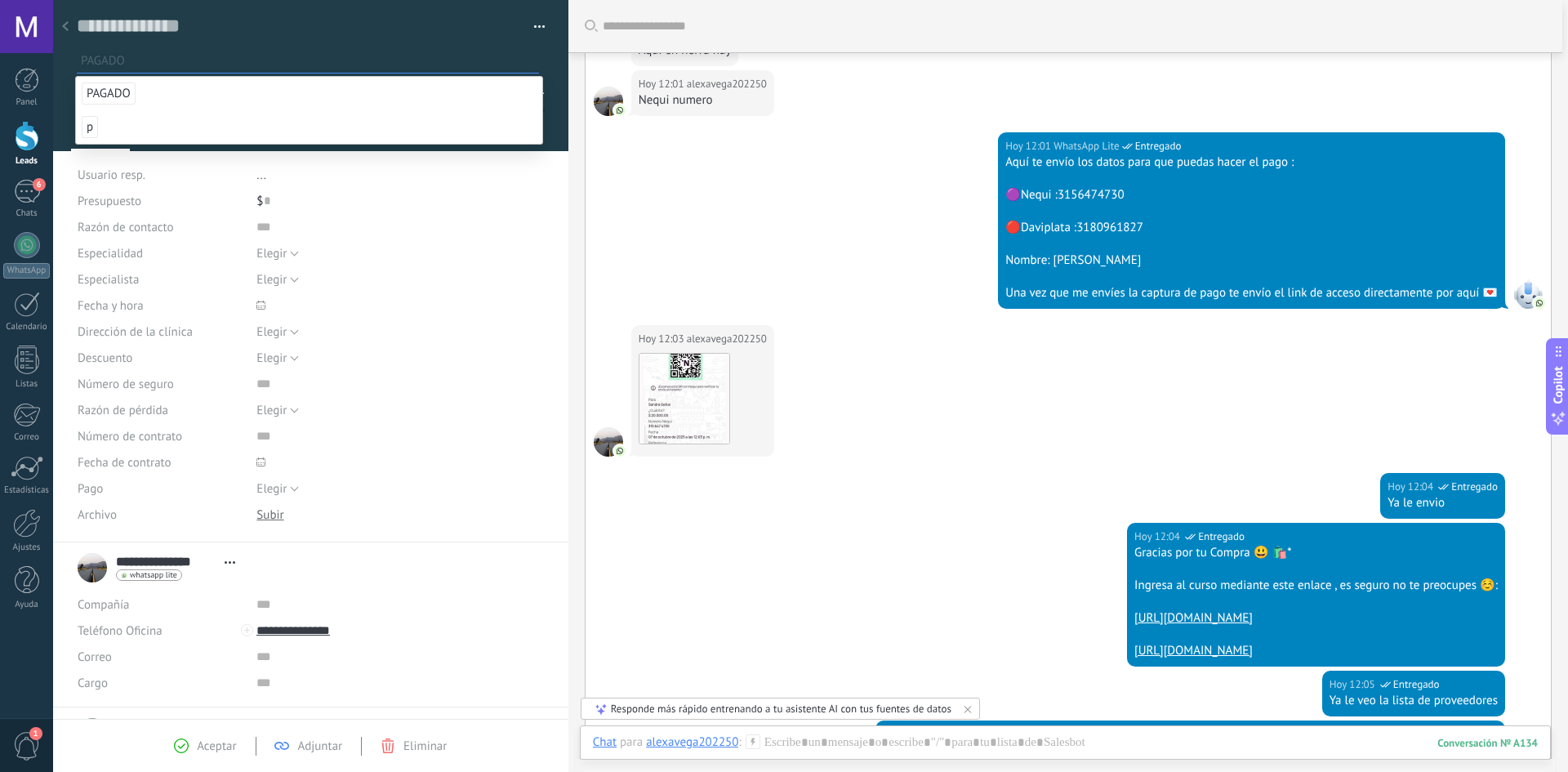
click at [167, 81] on div "Guardar y crear Imprimir Administrar etiquetas" at bounding box center [311, 359] width 516 height 719
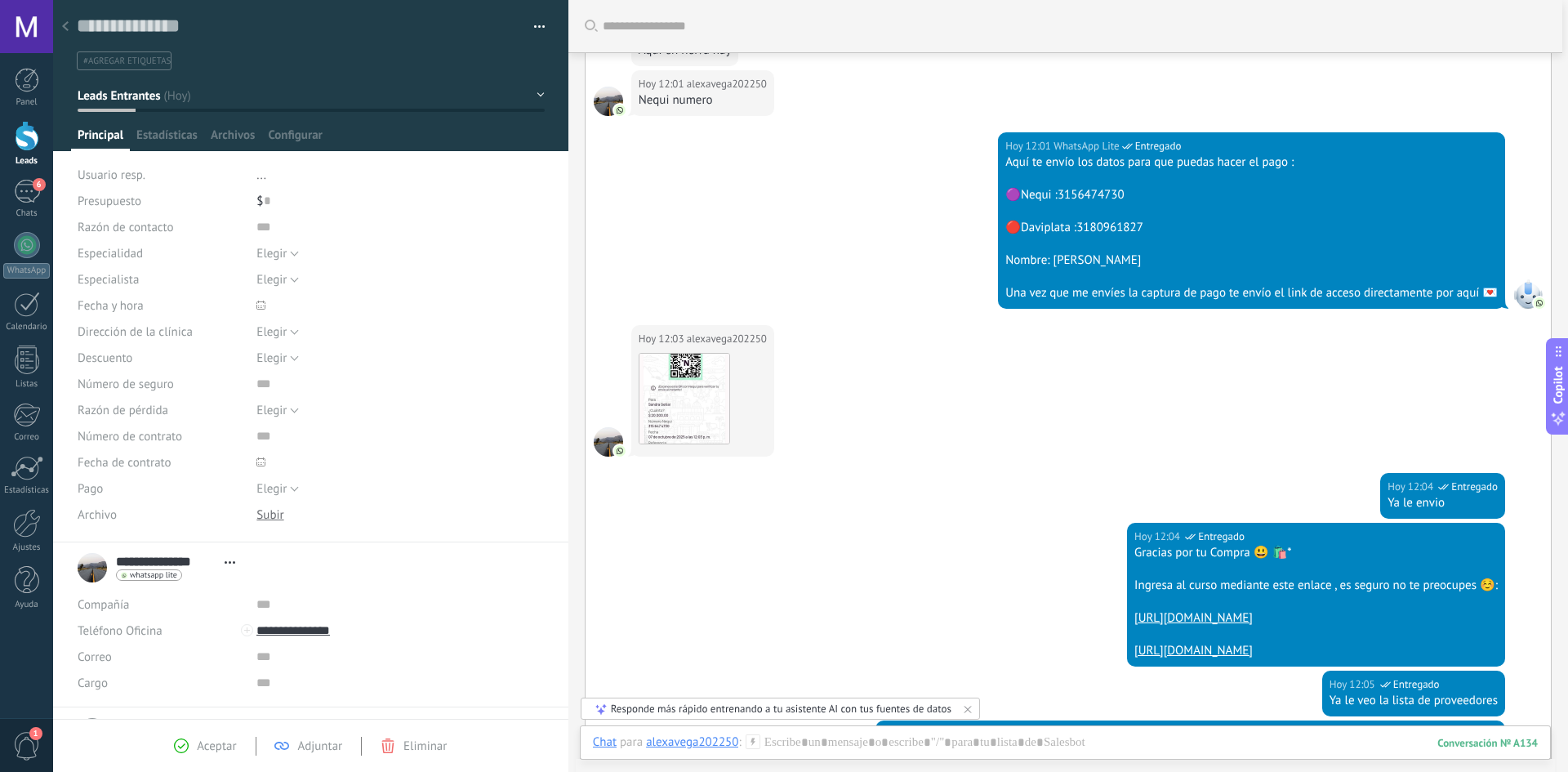
click at [156, 63] on span "#agregar etiquetas" at bounding box center [126, 60] width 88 height 12
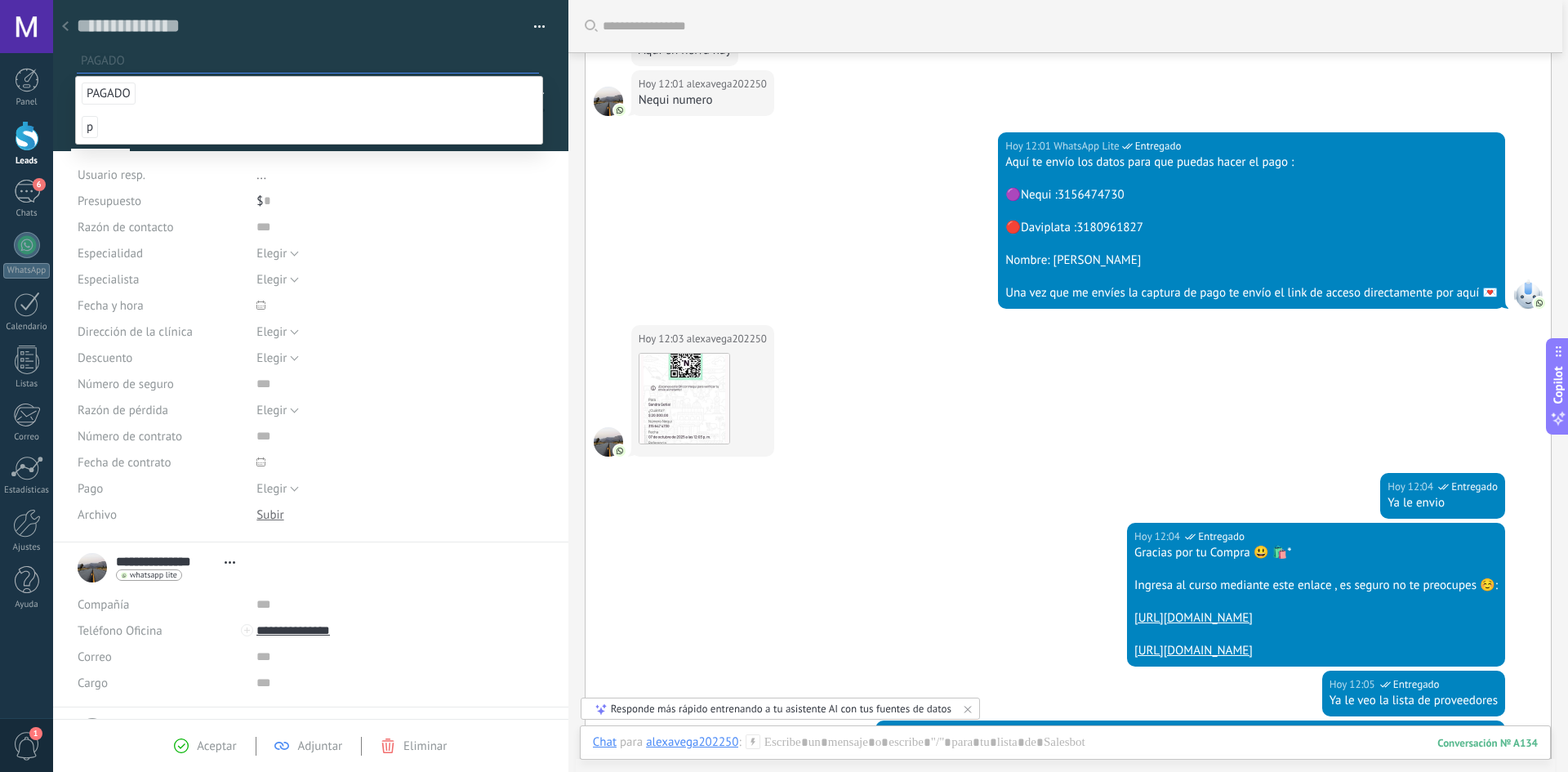
click at [156, 86] on li "PAGADO" at bounding box center [309, 93] width 466 height 33
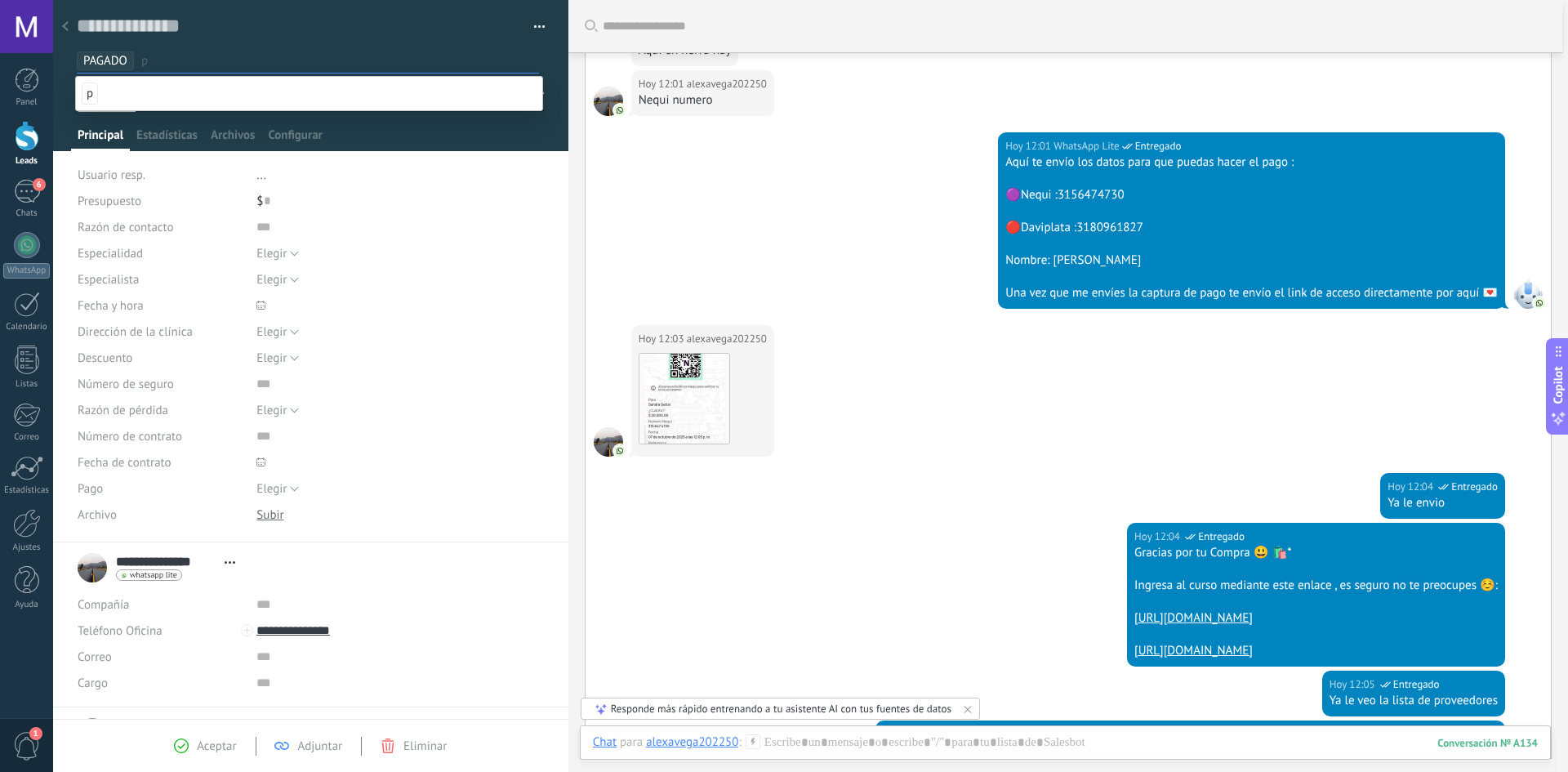
click at [68, 64] on div "Guardar y crear Imprimir Administrar etiquetas Exportar a excel" at bounding box center [312, 35] width 517 height 70
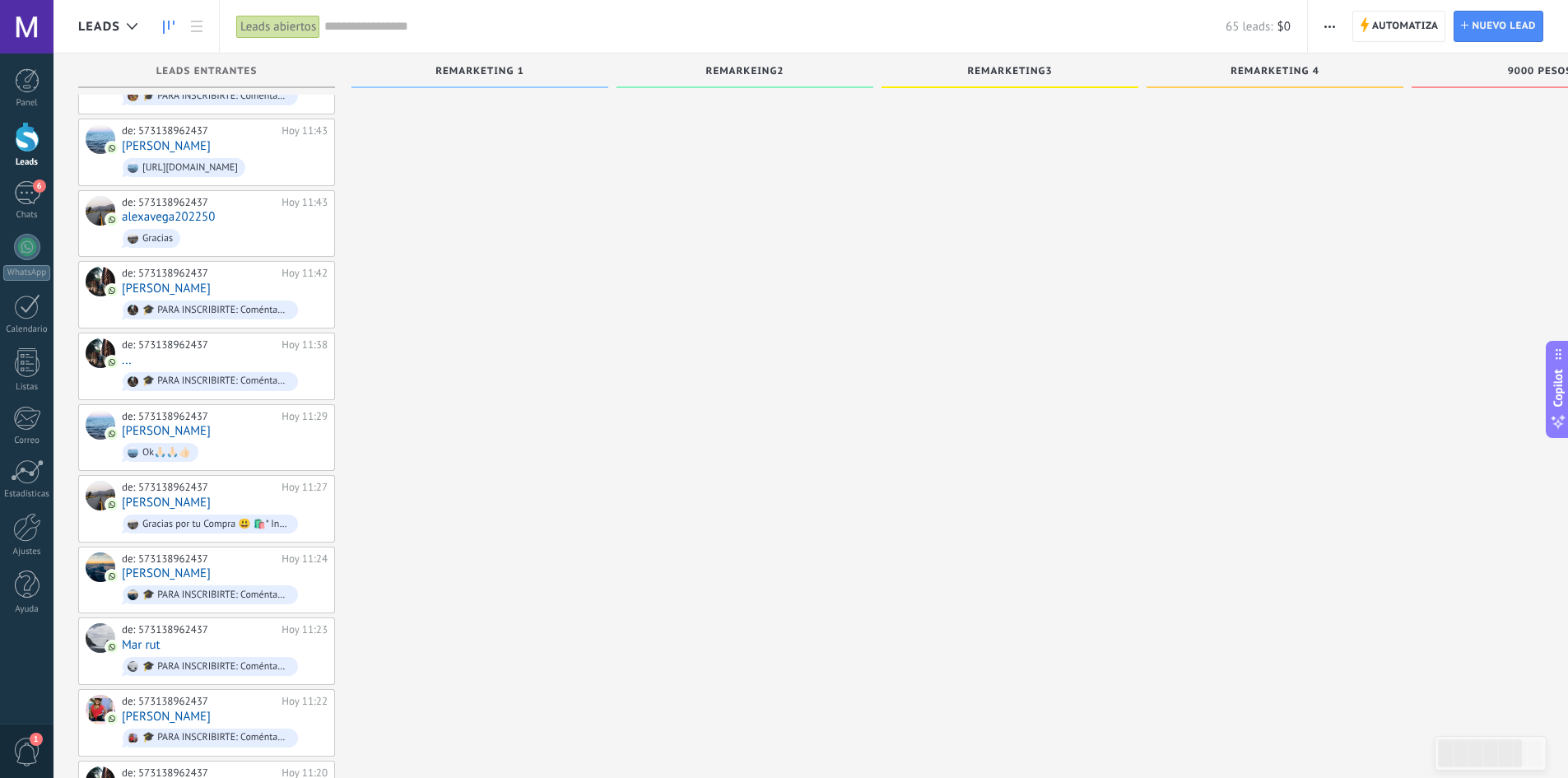
click at [211, 495] on link "[PERSON_NAME]" at bounding box center [167, 501] width 89 height 14
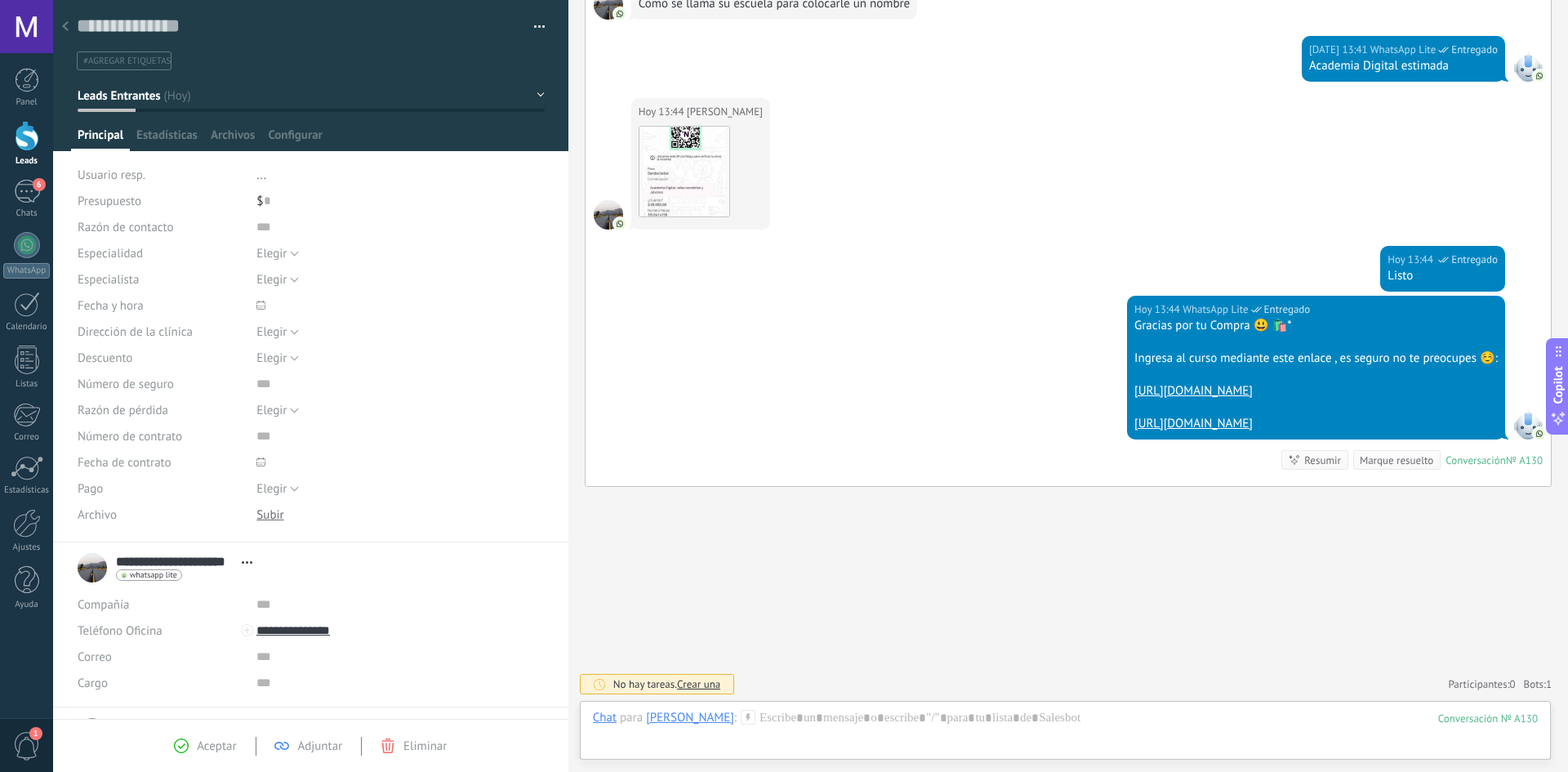
click at [126, 62] on span "#agregar etiquetas" at bounding box center [126, 60] width 88 height 12
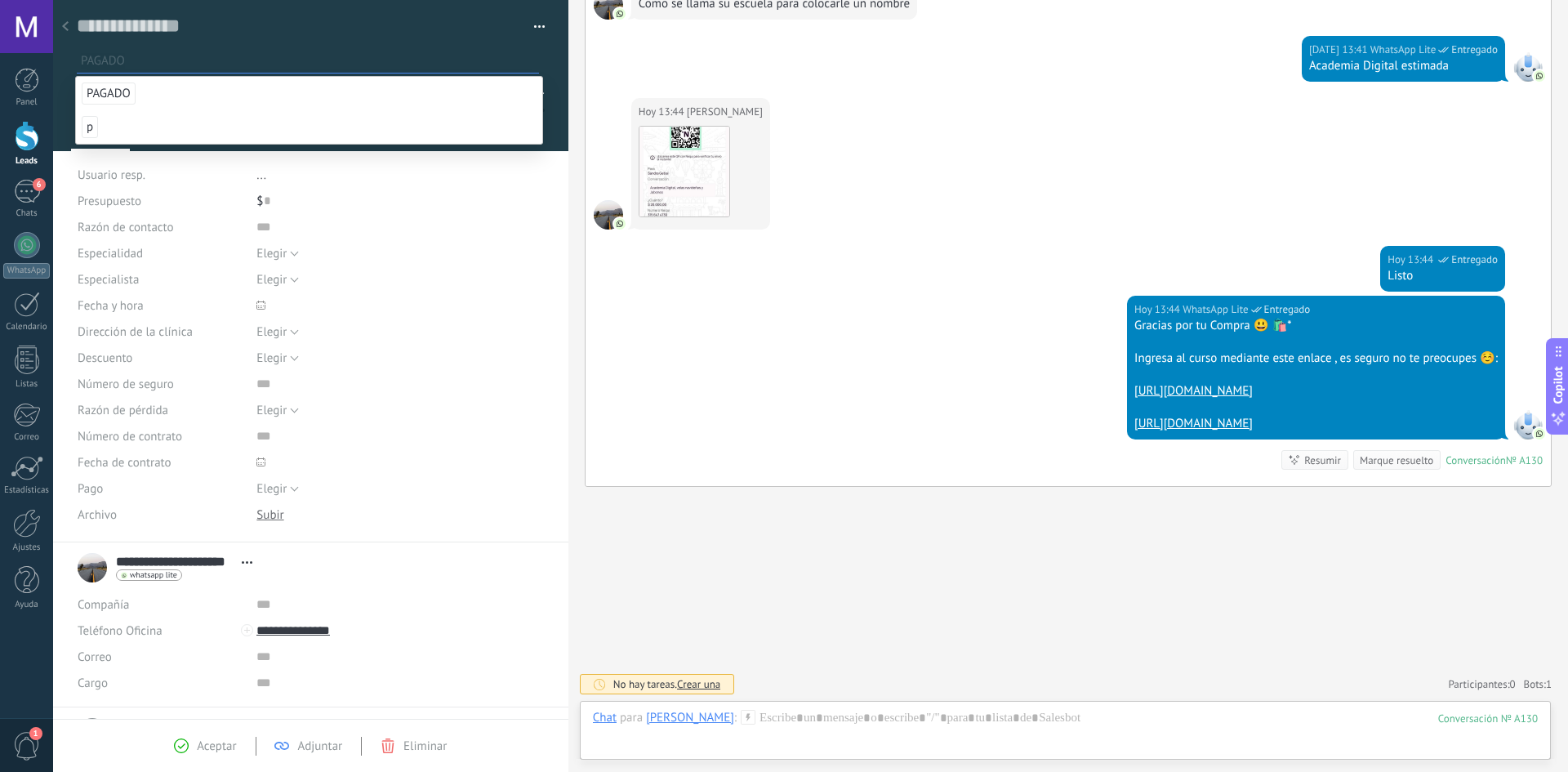
click at [127, 87] on span "PAGADO" at bounding box center [108, 93] width 54 height 22
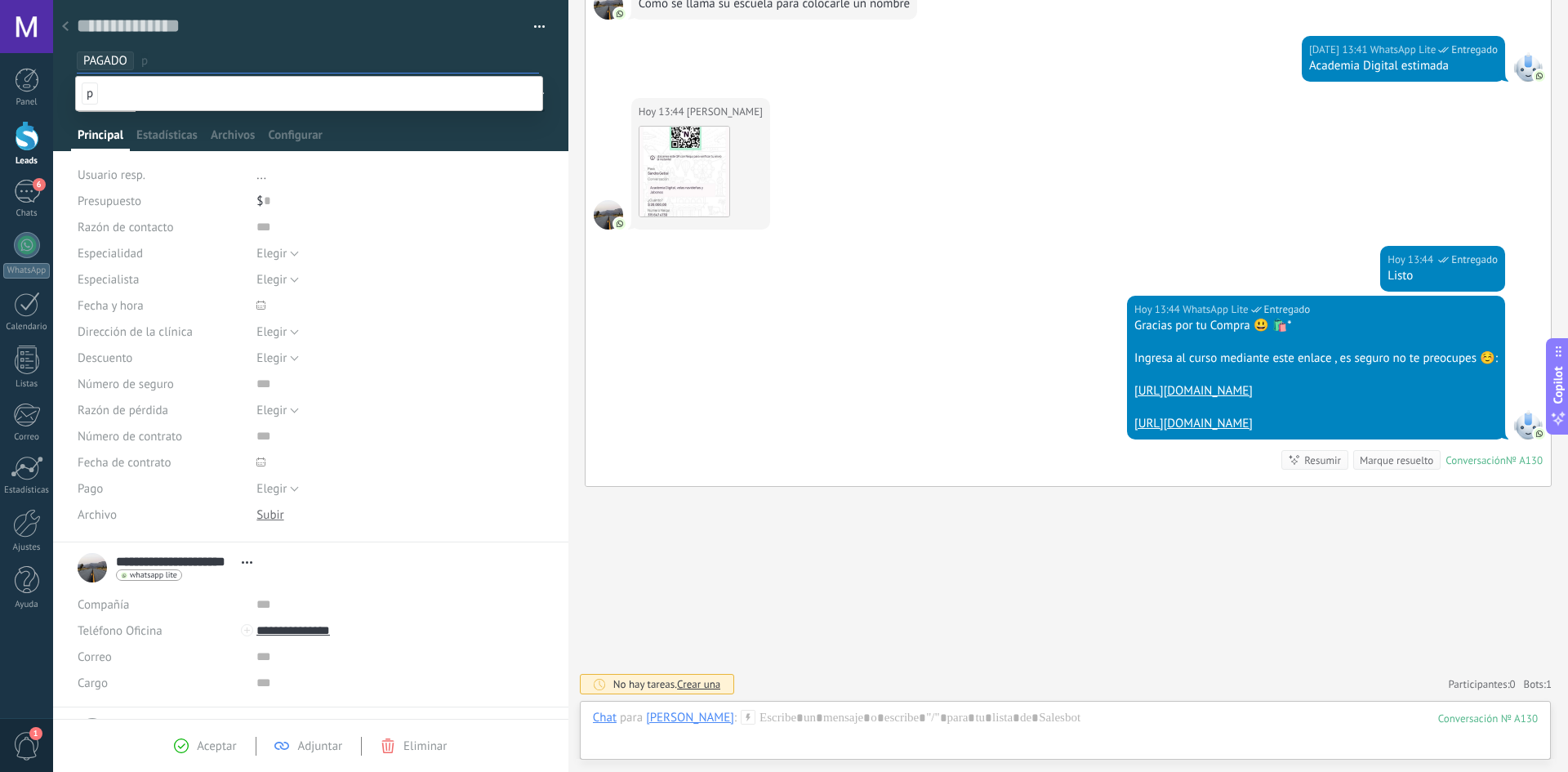
click at [56, 107] on div at bounding box center [312, 75] width 517 height 151
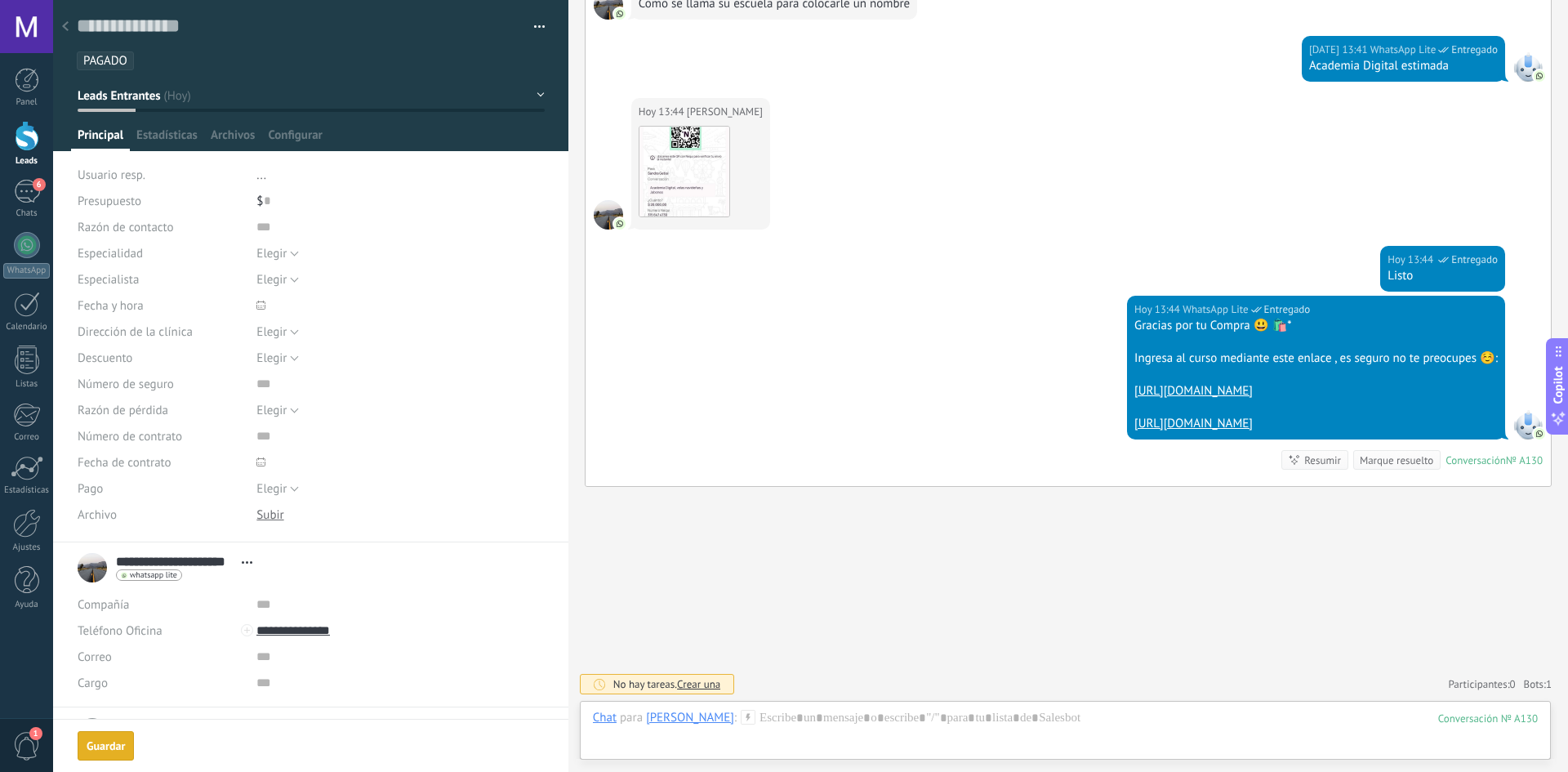
click at [69, 25] on div at bounding box center [65, 27] width 23 height 32
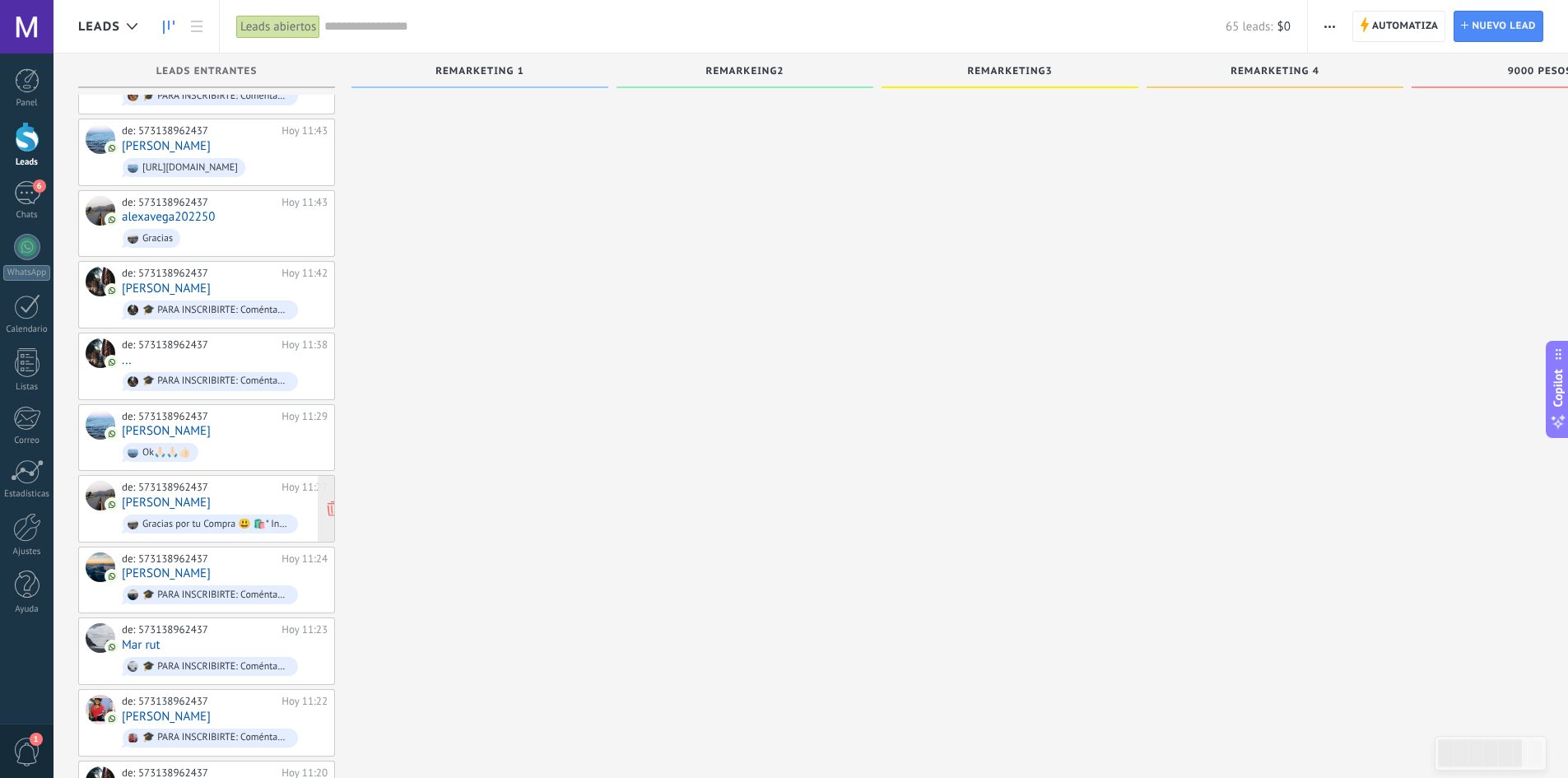
click at [211, 495] on link "[PERSON_NAME]" at bounding box center [167, 501] width 89 height 14
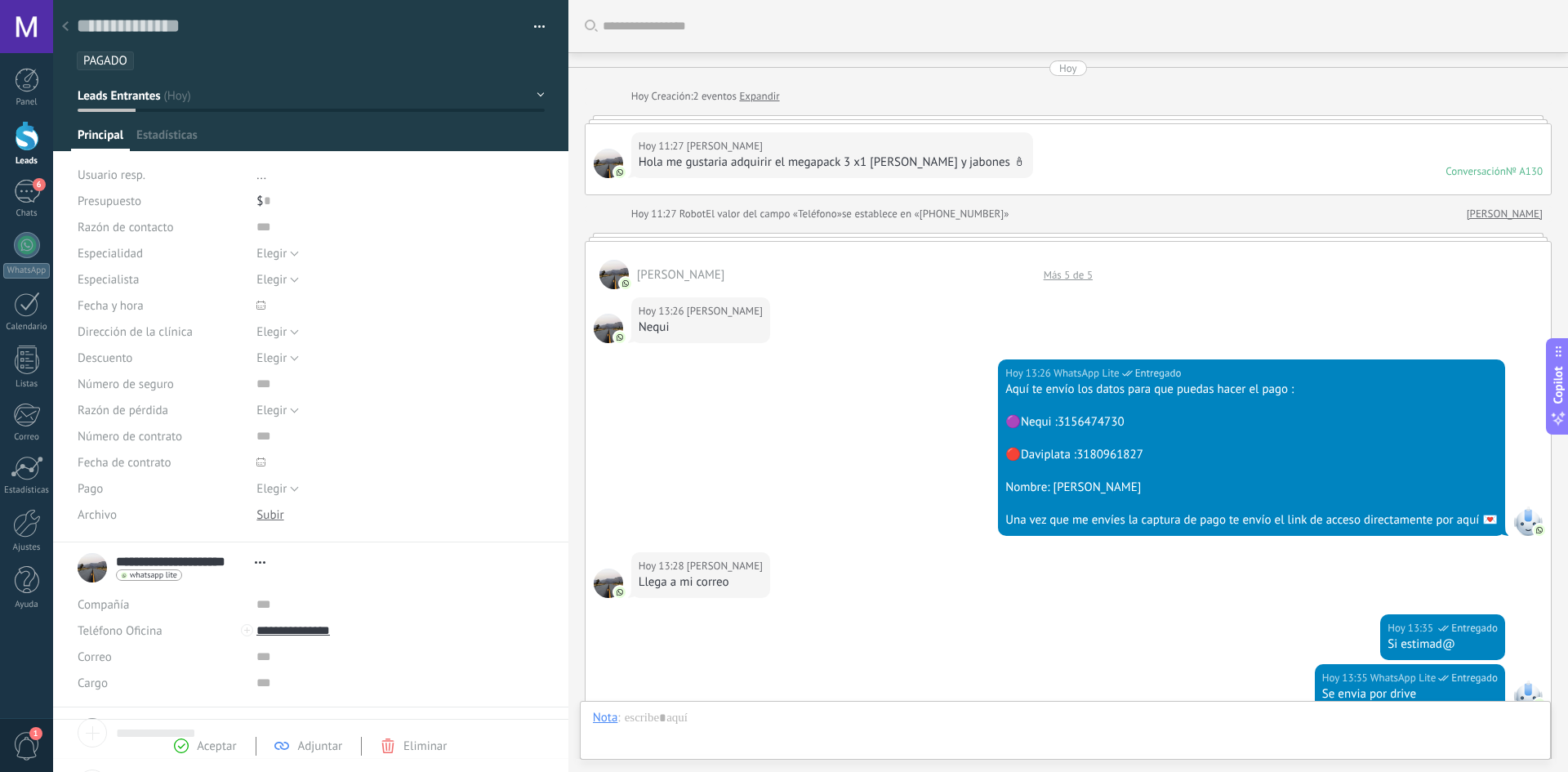
type textarea "**********"
